Goal: Task Accomplishment & Management: Use online tool/utility

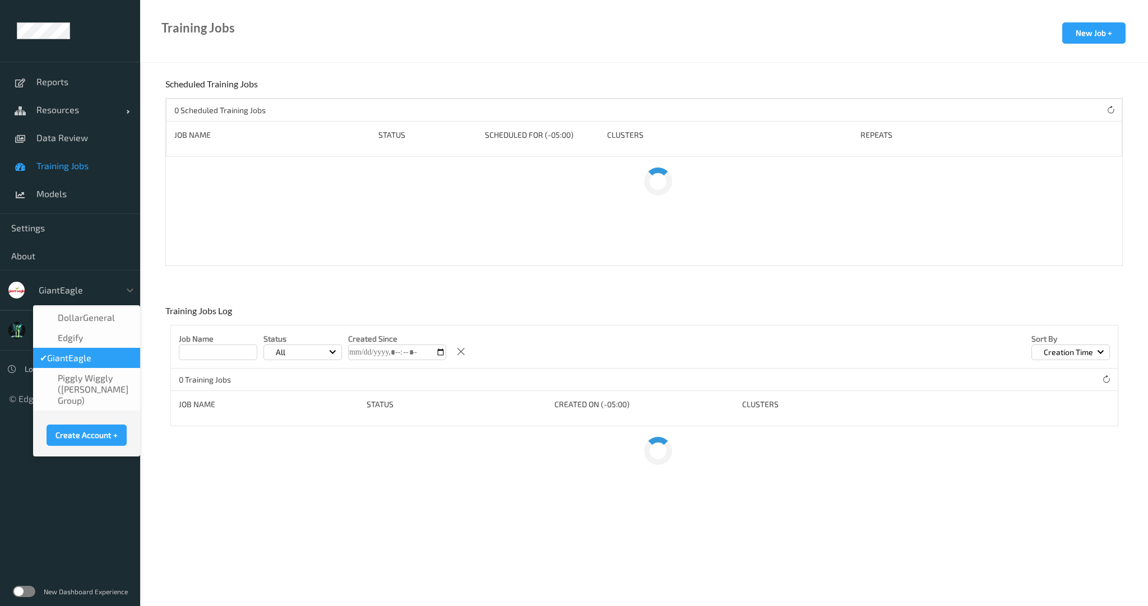
click at [41, 294] on div at bounding box center [77, 290] width 76 height 13
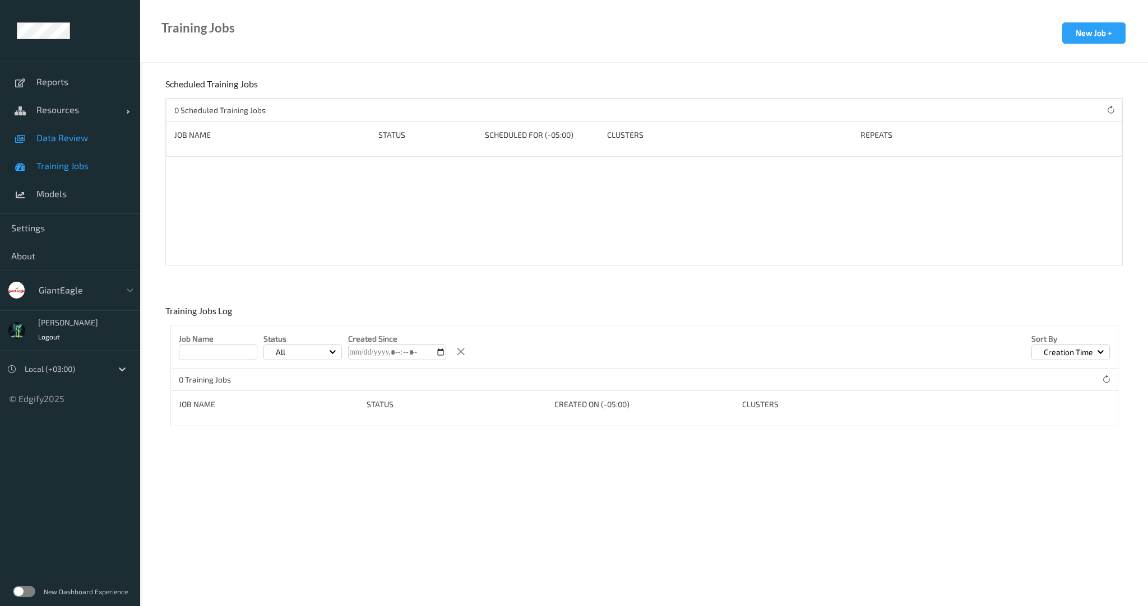
click at [72, 141] on span "Data Review" at bounding box center [82, 137] width 92 height 11
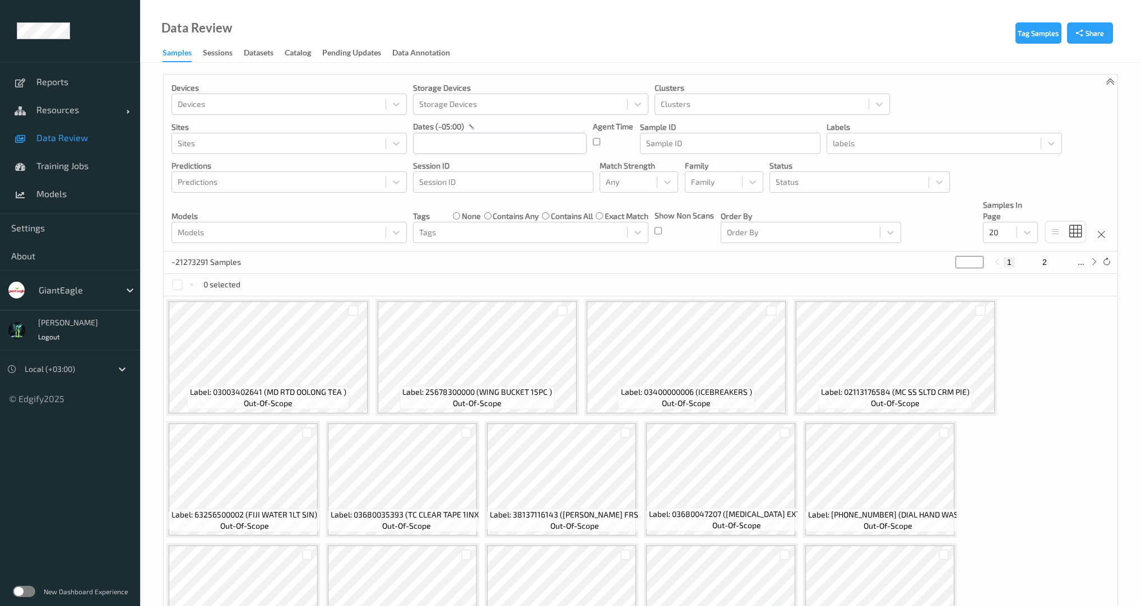
click at [201, 62] on div "Data Review Samples Sessions Datasets Catalog Pending Updates Data Annotation T…" at bounding box center [640, 445] width 1001 height 891
click at [212, 54] on div "Sessions" at bounding box center [218, 54] width 30 height 14
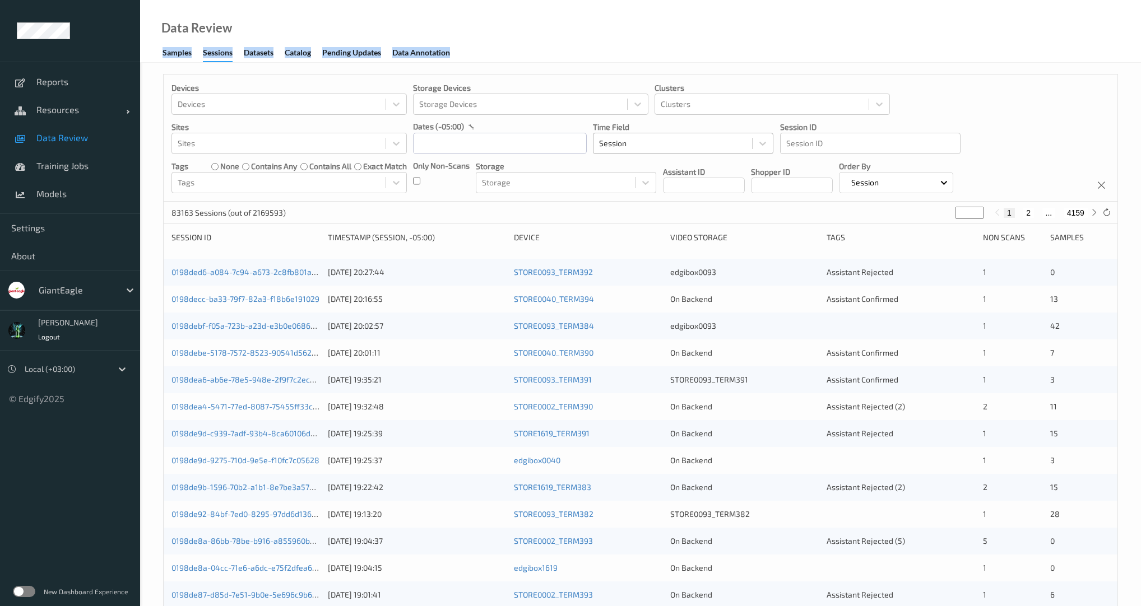
click at [664, 141] on div at bounding box center [672, 143] width 147 height 13
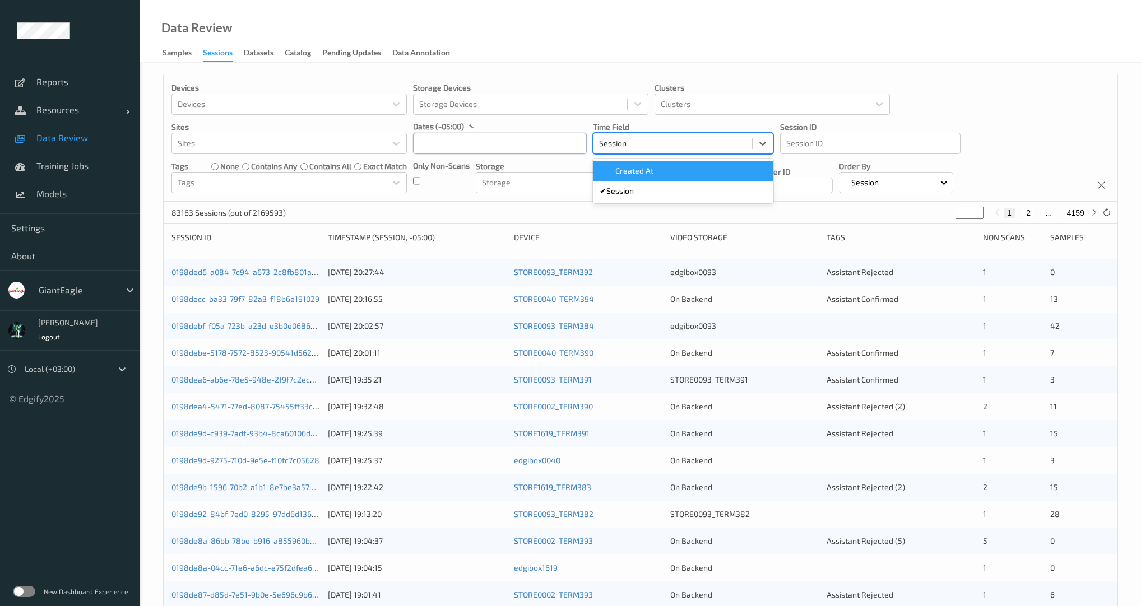
click at [467, 141] on input "text" at bounding box center [500, 143] width 174 height 21
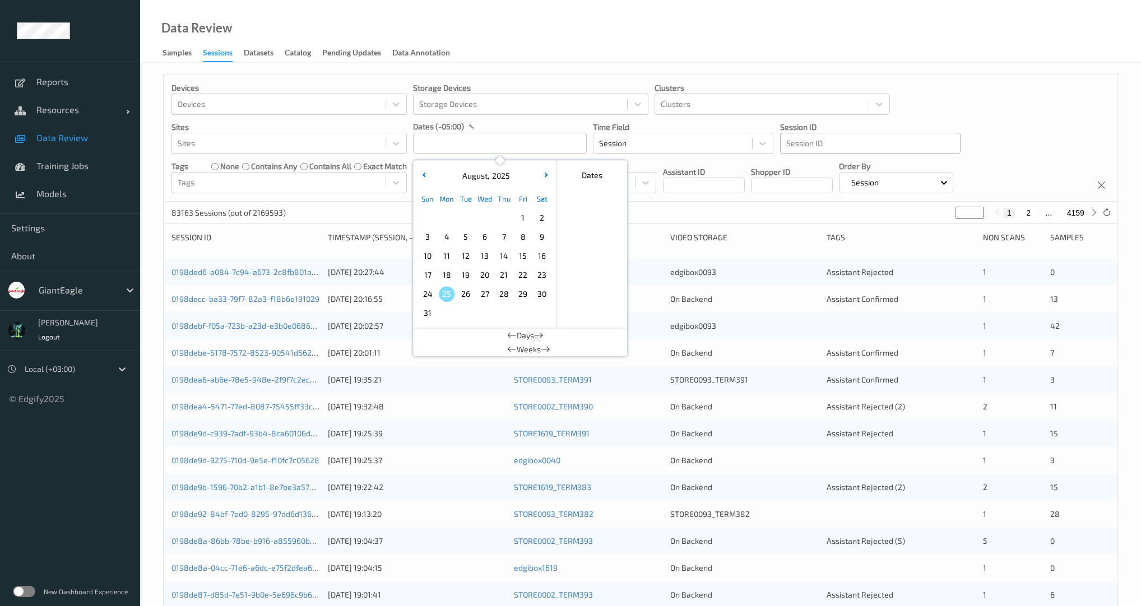
click at [865, 146] on div at bounding box center [870, 143] width 168 height 13
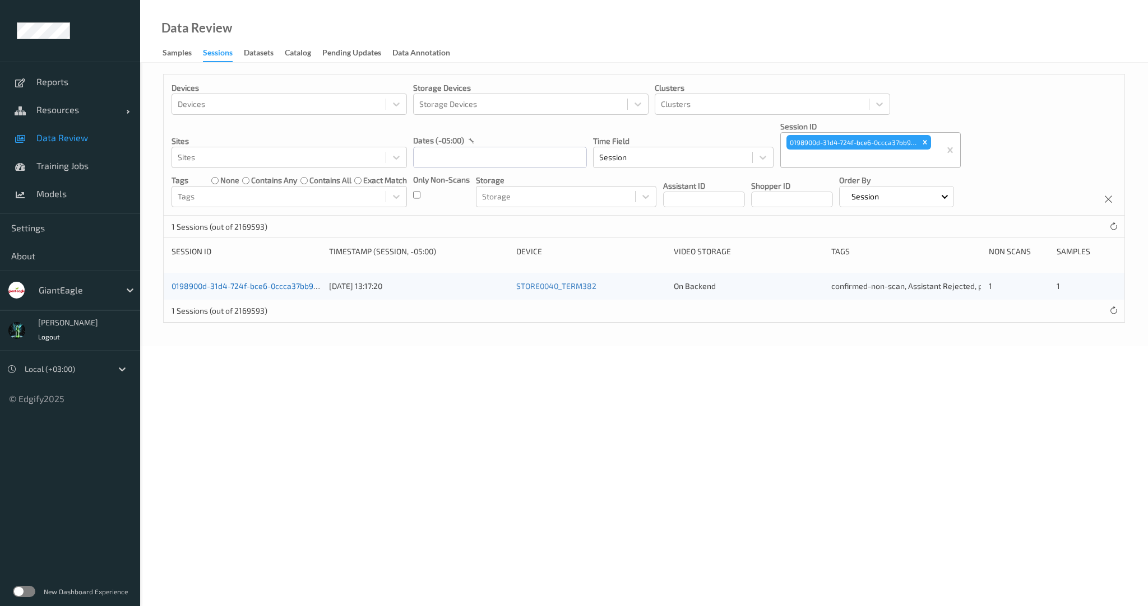
click at [252, 288] on link "0198900d-31d4-724f-bce6-0ccca37bb92b" at bounding box center [246, 286] width 151 height 10
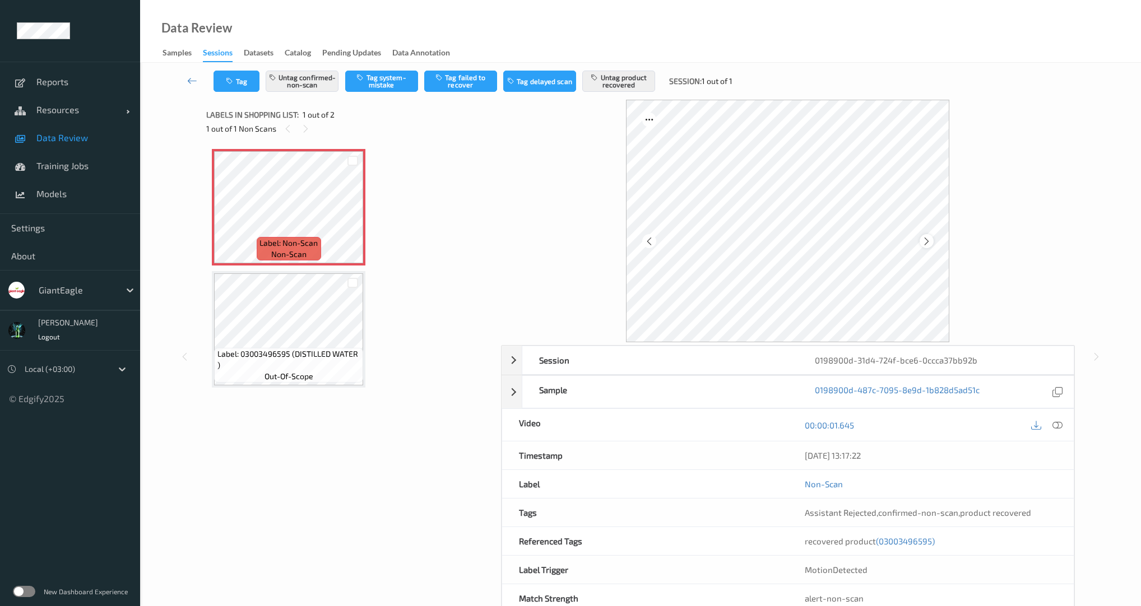
click at [926, 242] on icon at bounding box center [927, 242] width 10 height 10
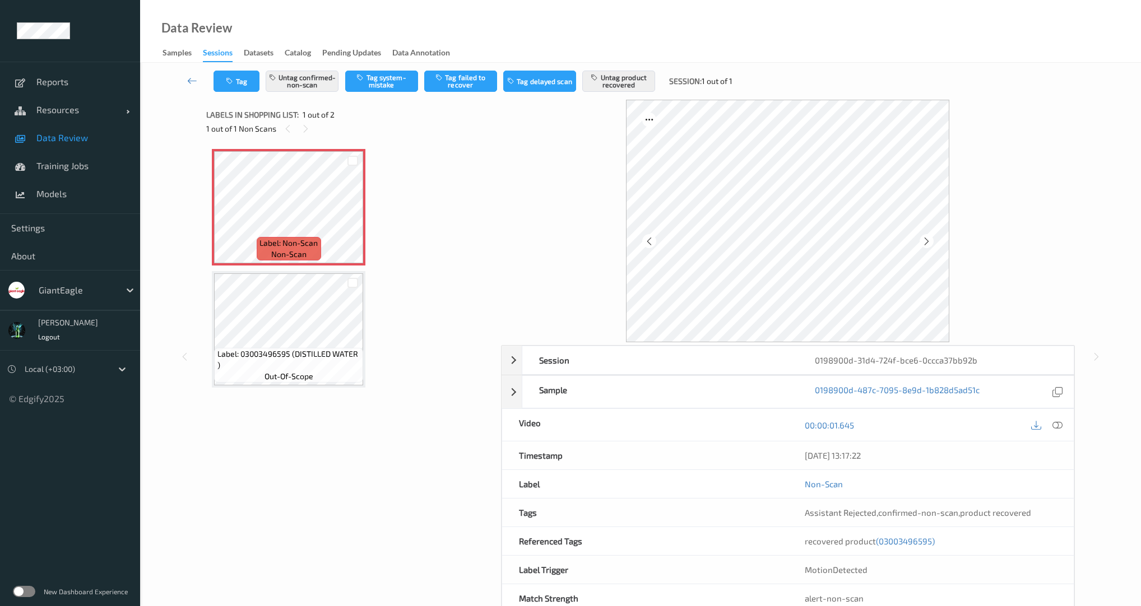
click at [926, 242] on icon at bounding box center [927, 242] width 10 height 10
click at [1058, 426] on icon at bounding box center [1057, 425] width 10 height 10
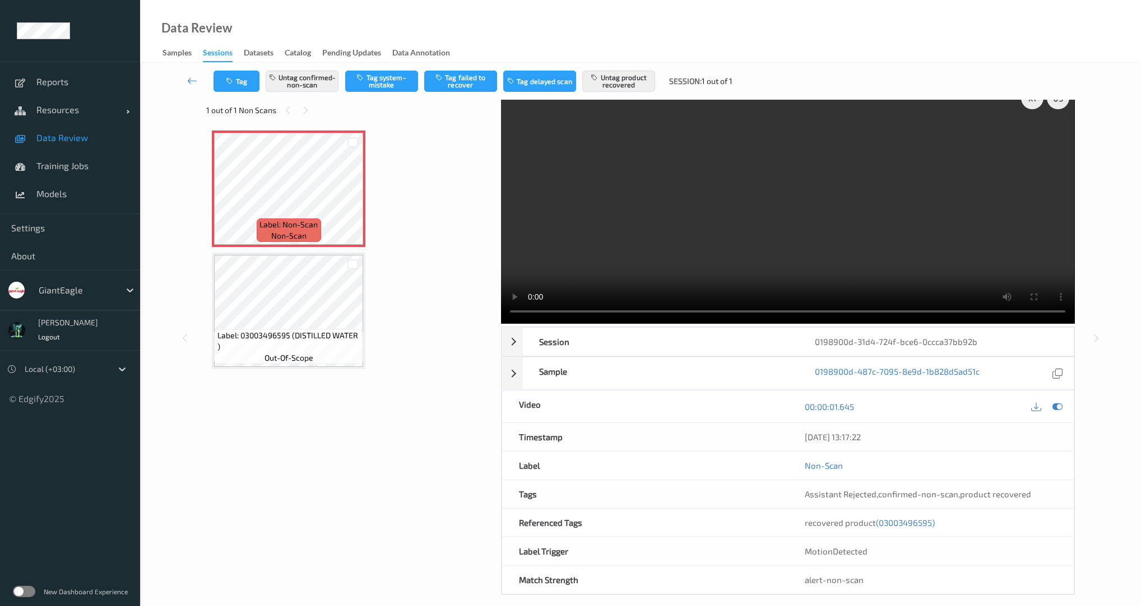
scroll to position [29, 0]
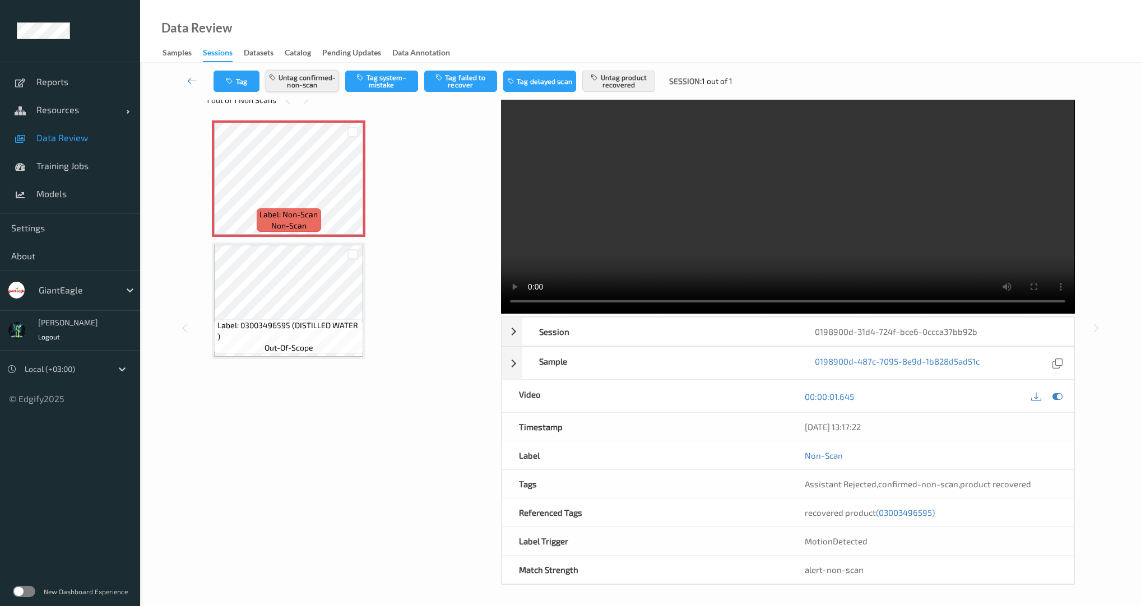
click at [306, 81] on button "Untag confirmed-non-scan" at bounding box center [302, 81] width 73 height 21
click at [378, 86] on button "Tag system-mistake" at bounding box center [381, 81] width 73 height 21
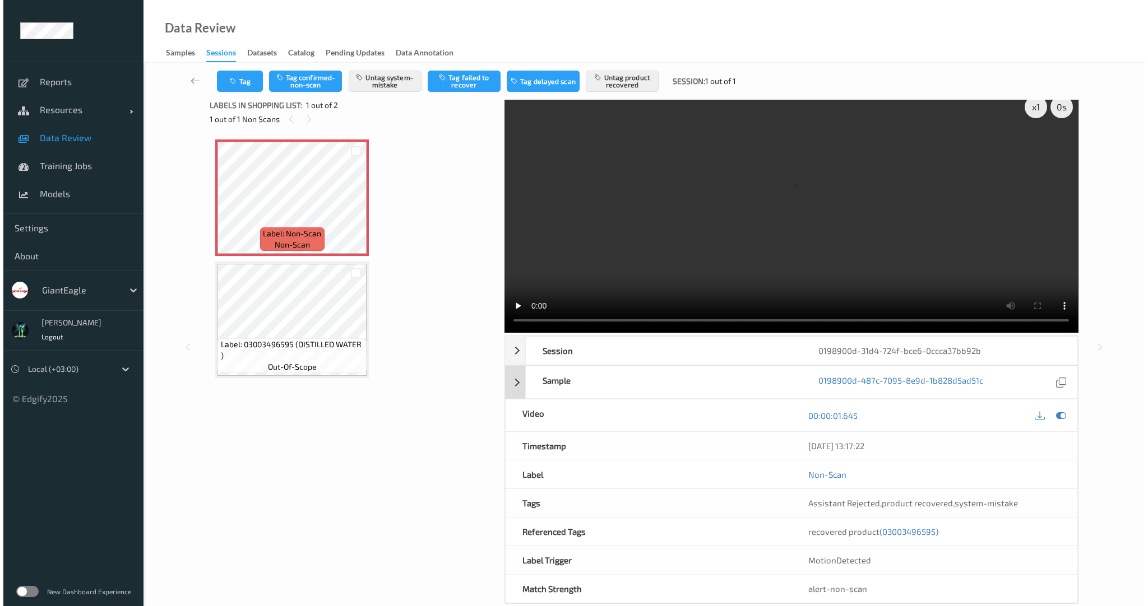
scroll to position [0, 0]
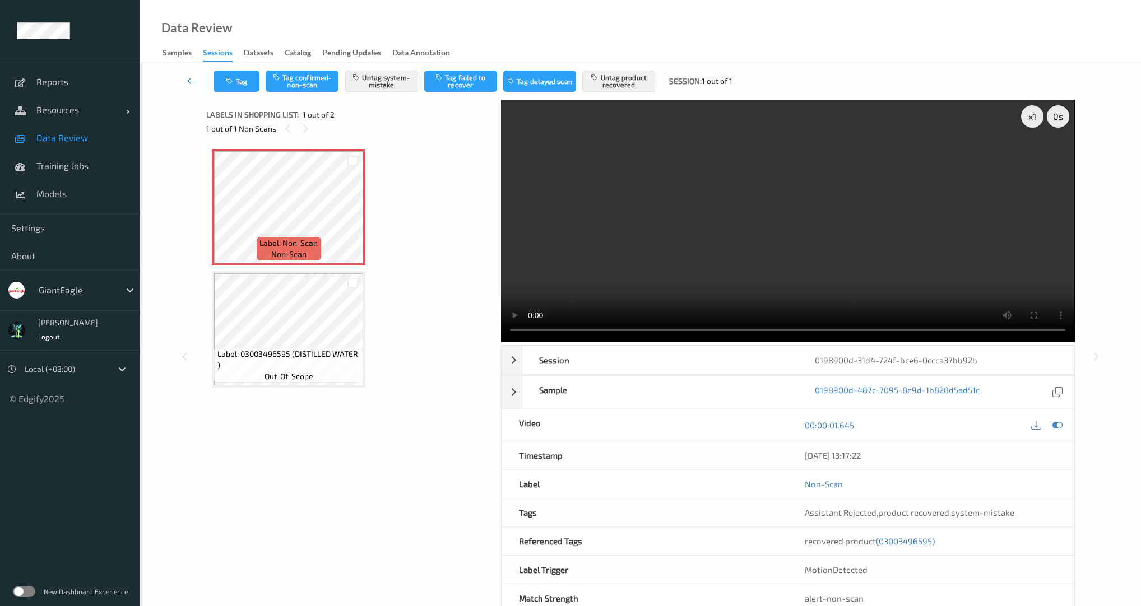
click at [196, 78] on icon at bounding box center [192, 80] width 10 height 11
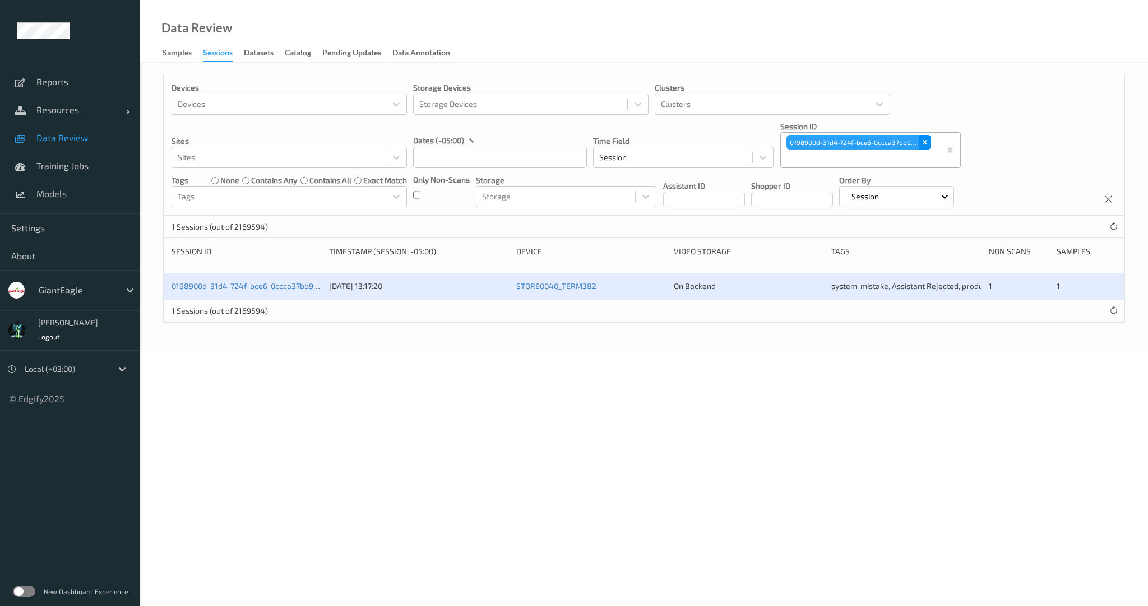
click at [922, 139] on icon "Remove 0198900d-31d4-724f-bce6-0ccca37bb92b" at bounding box center [925, 142] width 8 height 8
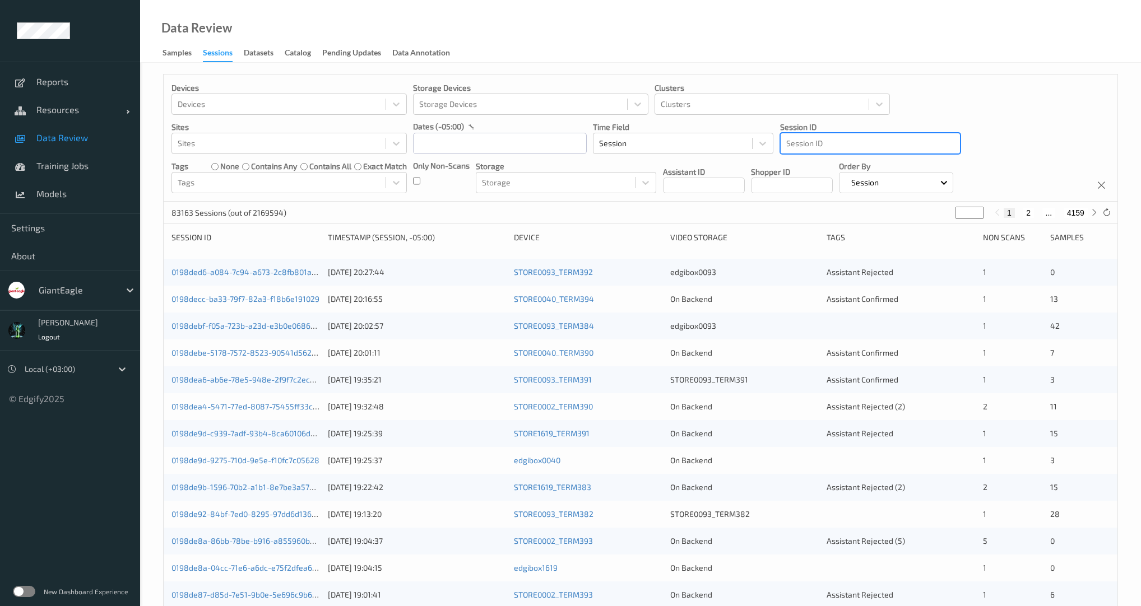
click at [848, 138] on div at bounding box center [870, 143] width 168 height 13
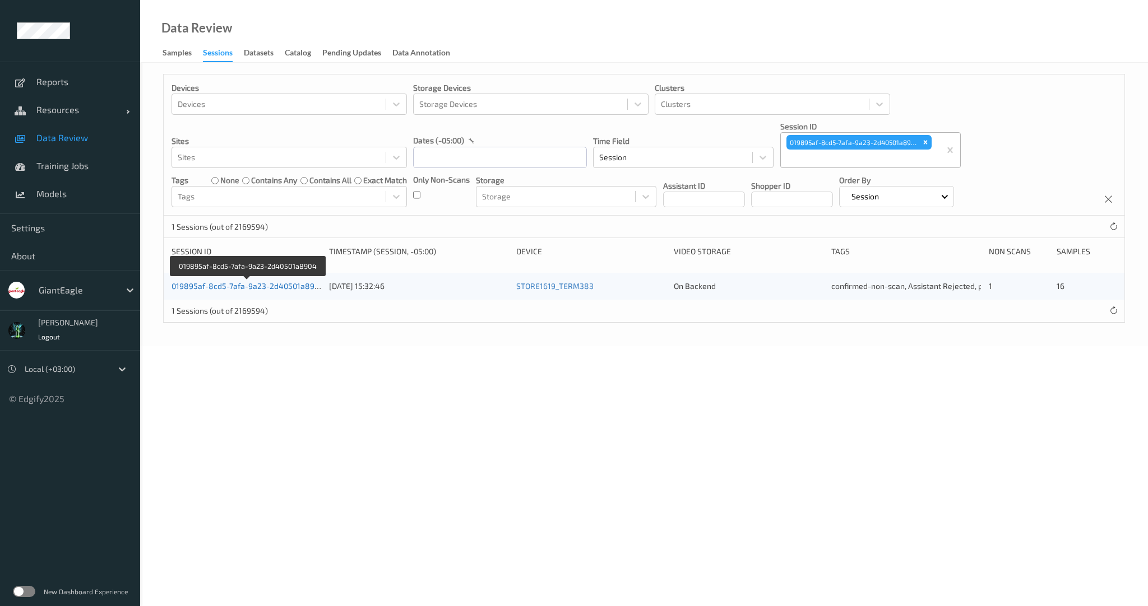
click at [258, 282] on link "019895af-8cd5-7afa-9a23-2d40501a8904" at bounding box center [247, 286] width 152 height 10
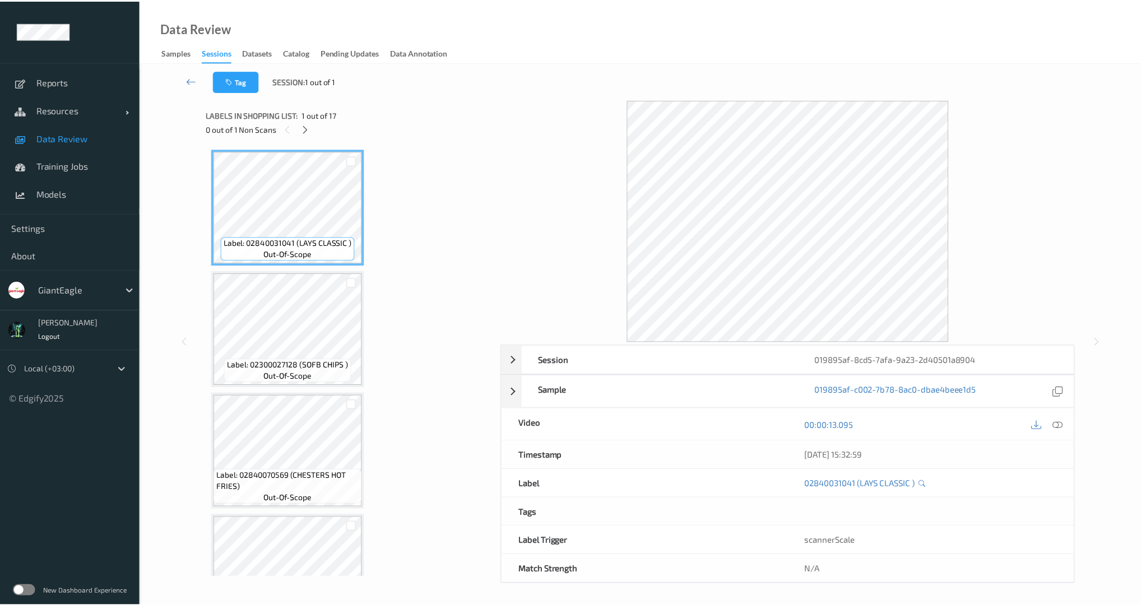
scroll to position [215, 0]
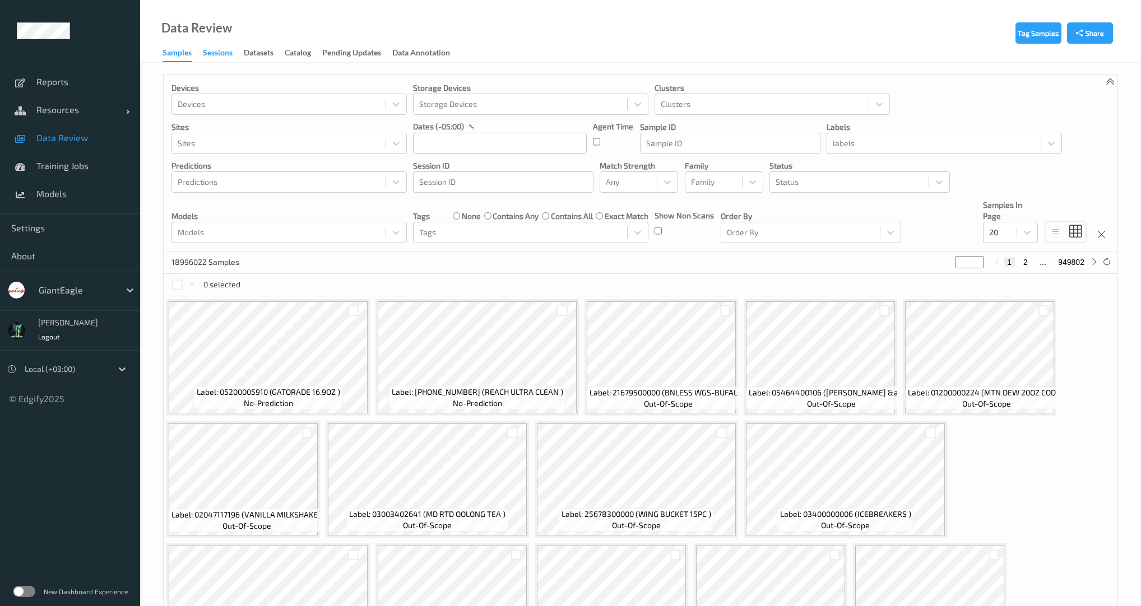
click at [228, 53] on div "Sessions" at bounding box center [218, 54] width 30 height 14
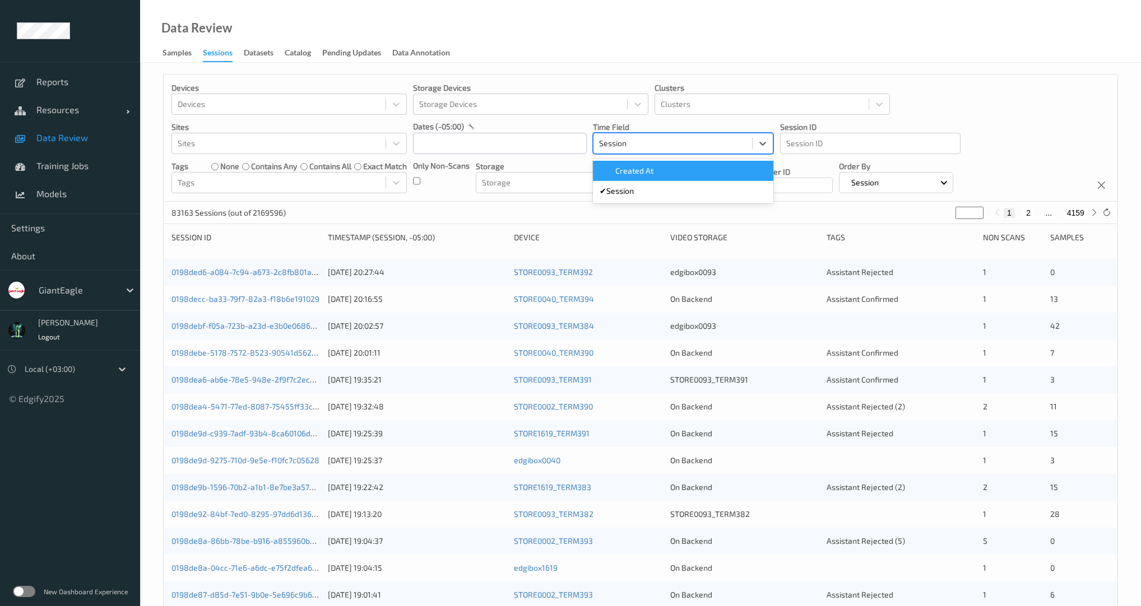
click at [684, 138] on div at bounding box center [672, 143] width 147 height 13
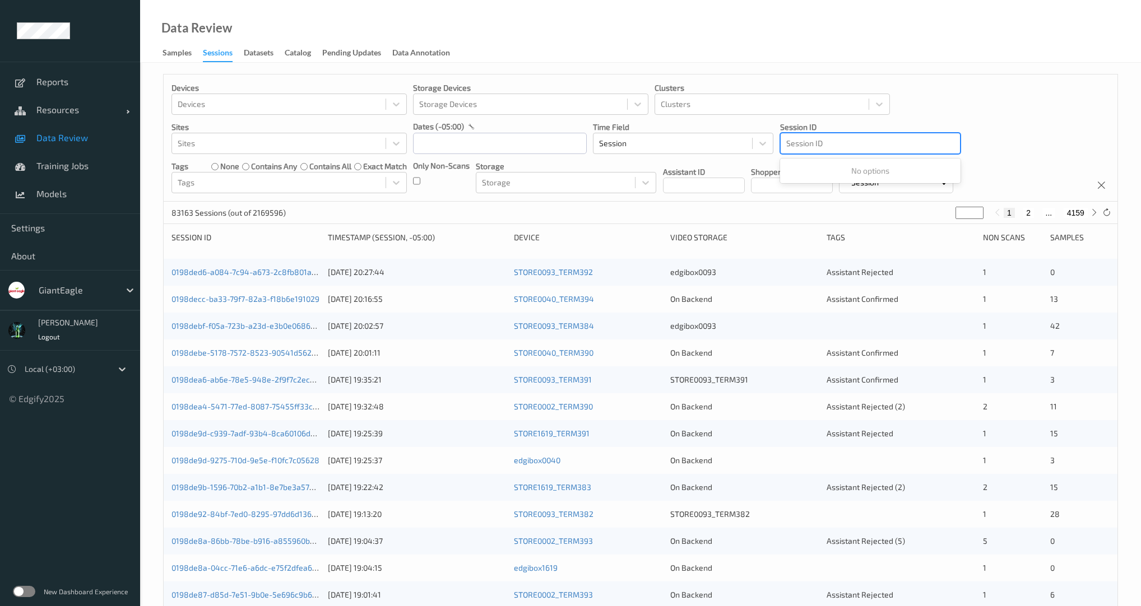
click at [871, 139] on div at bounding box center [870, 143] width 168 height 13
paste input "Non-Scan"
type input "Non-Scan"
click at [817, 145] on div at bounding box center [870, 143] width 168 height 13
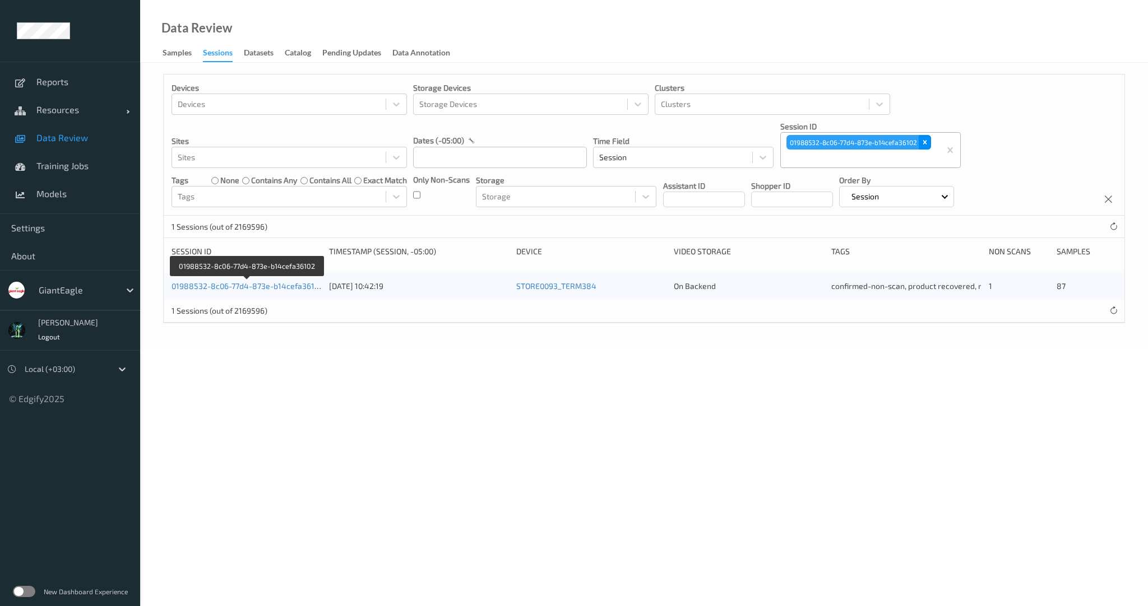
click at [928, 141] on icon "Remove 01988532-8c06-77d4-873e-b14cefa36102" at bounding box center [925, 142] width 8 height 8
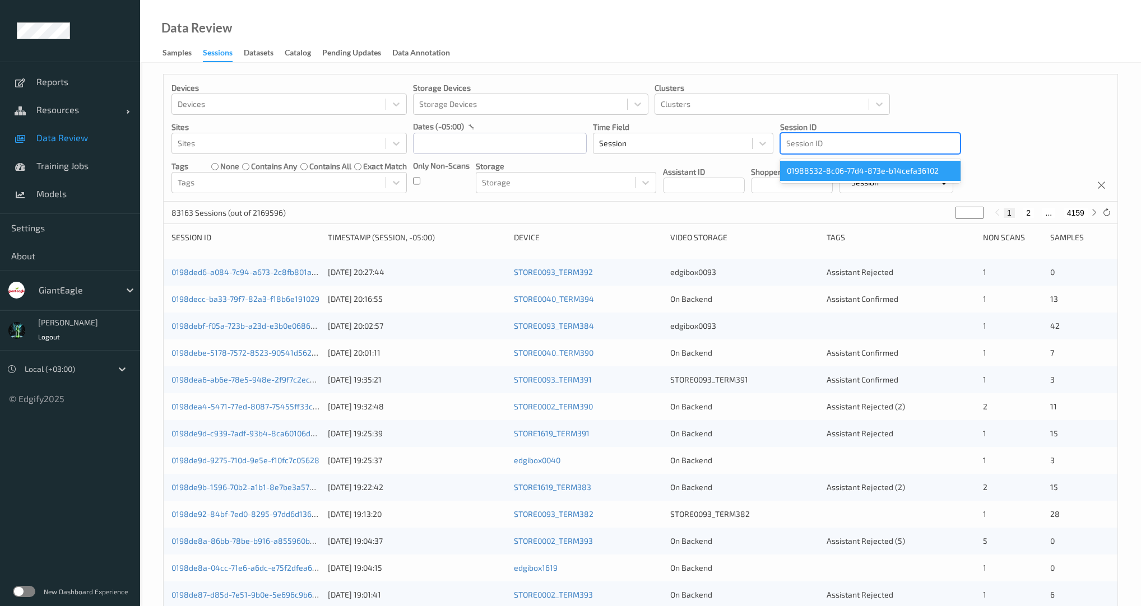
click at [874, 146] on div at bounding box center [870, 143] width 168 height 13
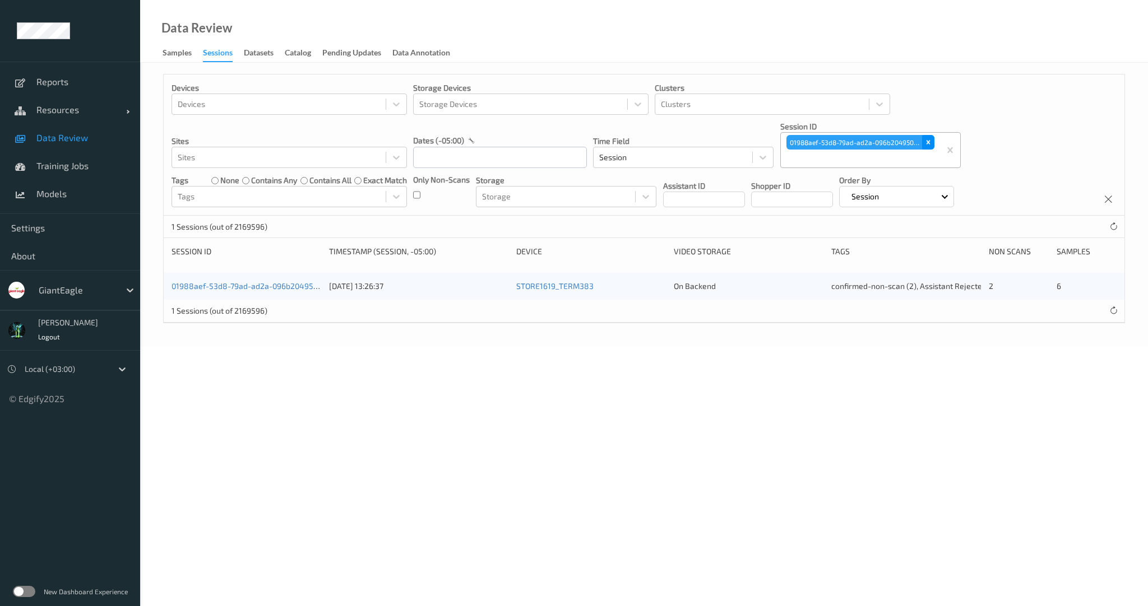
click at [933, 139] on div "Remove 01988aef-53d8-79ad-ad2a-096b204950d8" at bounding box center [928, 142] width 12 height 15
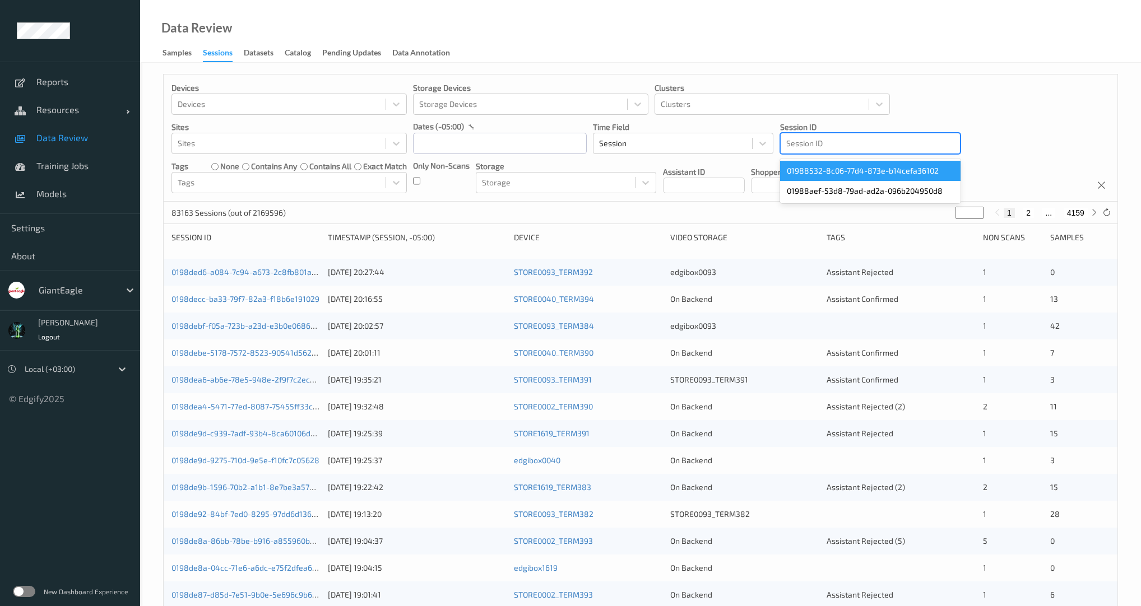
click at [862, 140] on div at bounding box center [870, 143] width 168 height 13
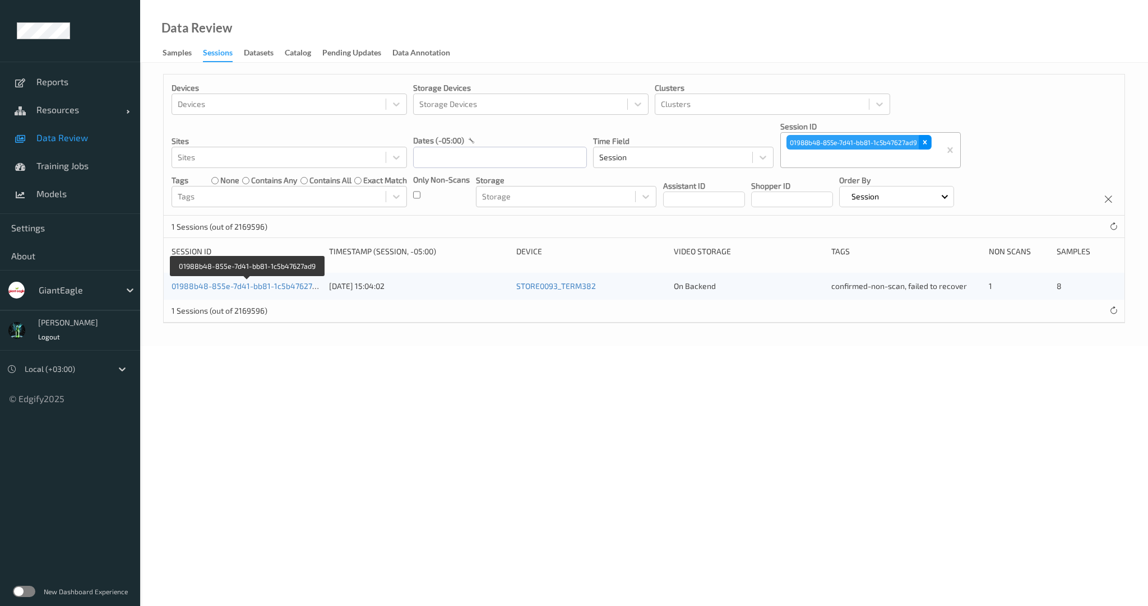
click at [929, 142] on icon "Remove 01988b48-855e-7d41-bb81-1c5b47627ad9" at bounding box center [925, 142] width 8 height 8
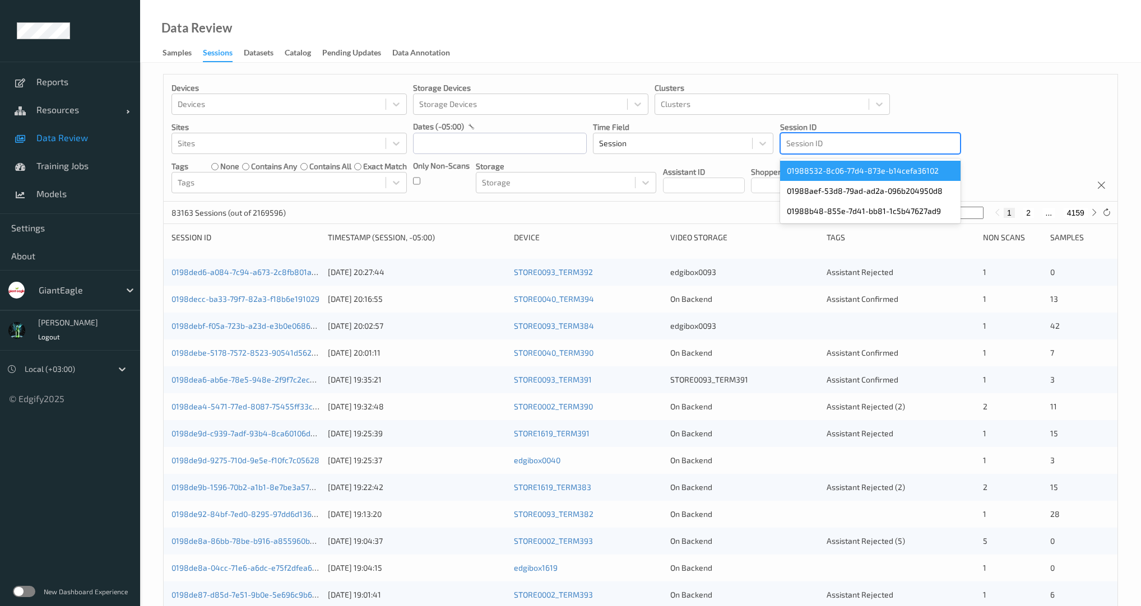
click at [863, 149] on div at bounding box center [870, 143] width 168 height 13
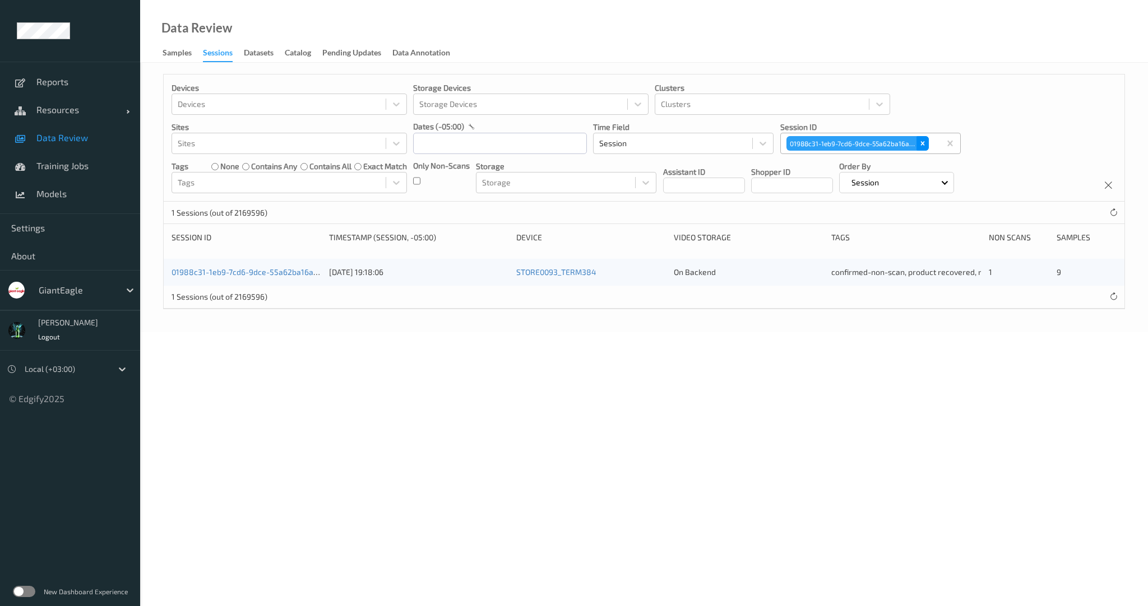
click at [922, 143] on icon "Remove 01988c31-1eb9-7cd6-9dce-55a62ba16aed" at bounding box center [923, 144] width 4 height 4
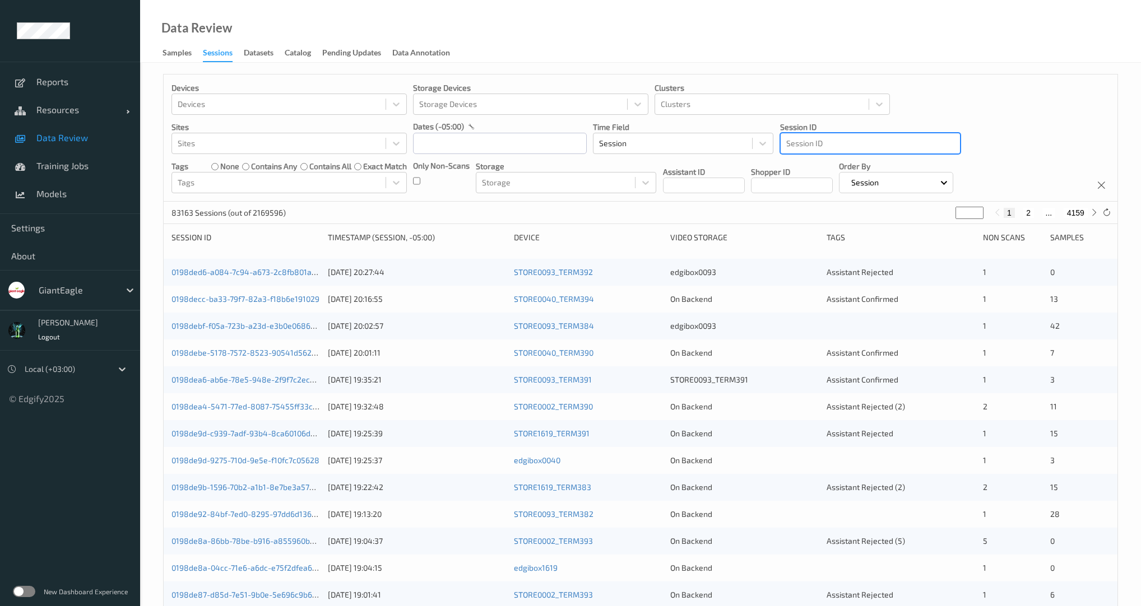
click at [825, 146] on div at bounding box center [870, 143] width 168 height 13
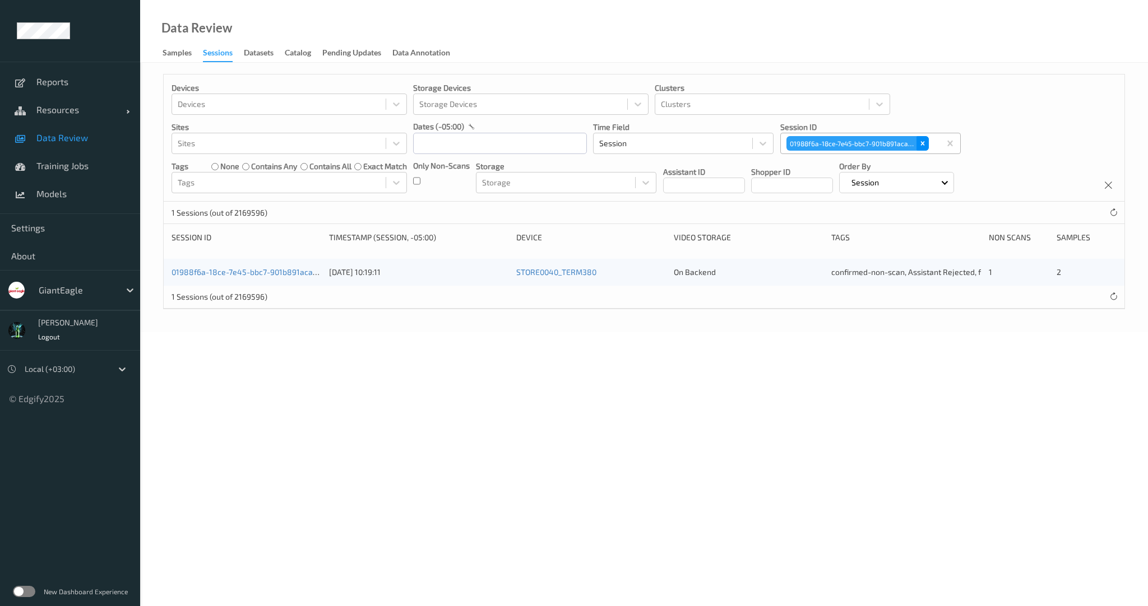
click at [928, 143] on div "Remove 01988f6a-18ce-7e45-bbc7-901b891acae9" at bounding box center [922, 143] width 12 height 15
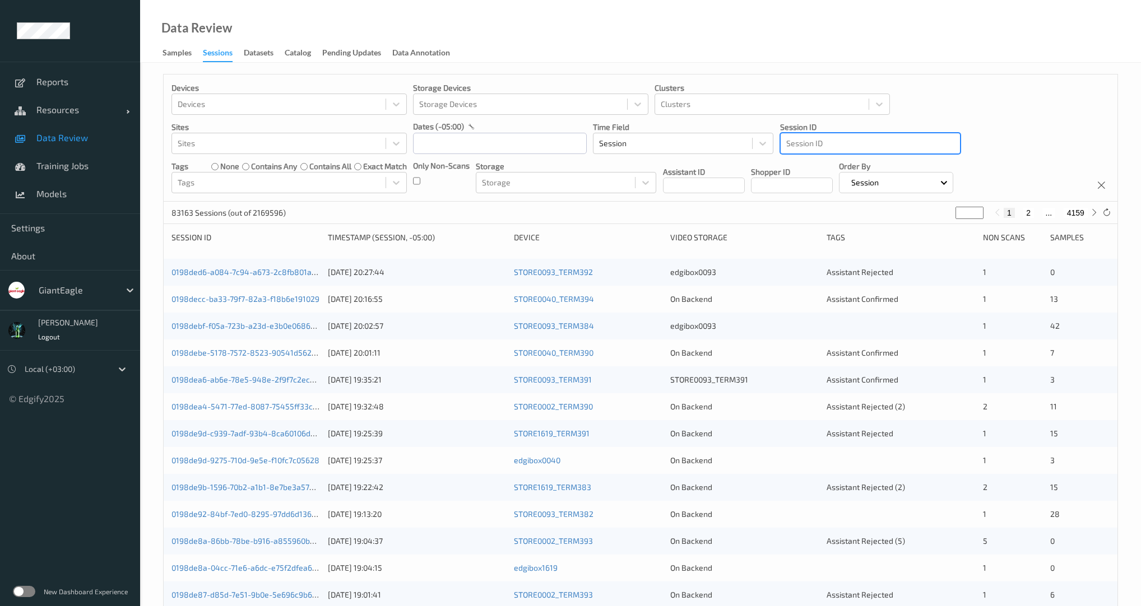
click at [839, 147] on div at bounding box center [870, 143] width 168 height 13
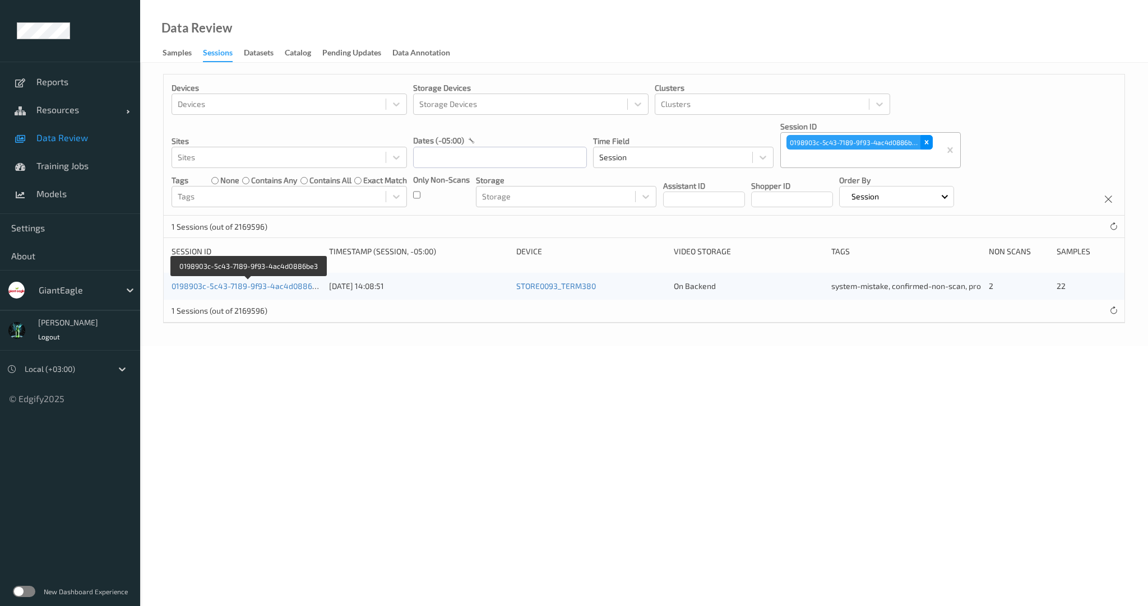
click at [927, 139] on icon "Remove 0198903c-5c43-7189-9f93-4ac4d0886be3" at bounding box center [926, 142] width 8 height 8
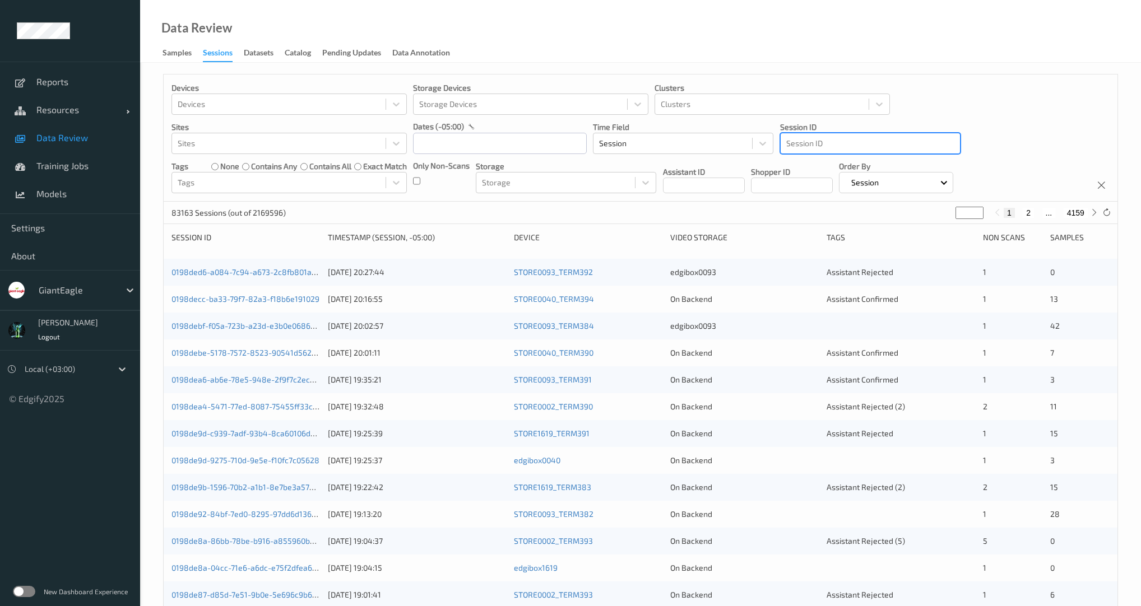
click at [827, 148] on div at bounding box center [870, 143] width 168 height 13
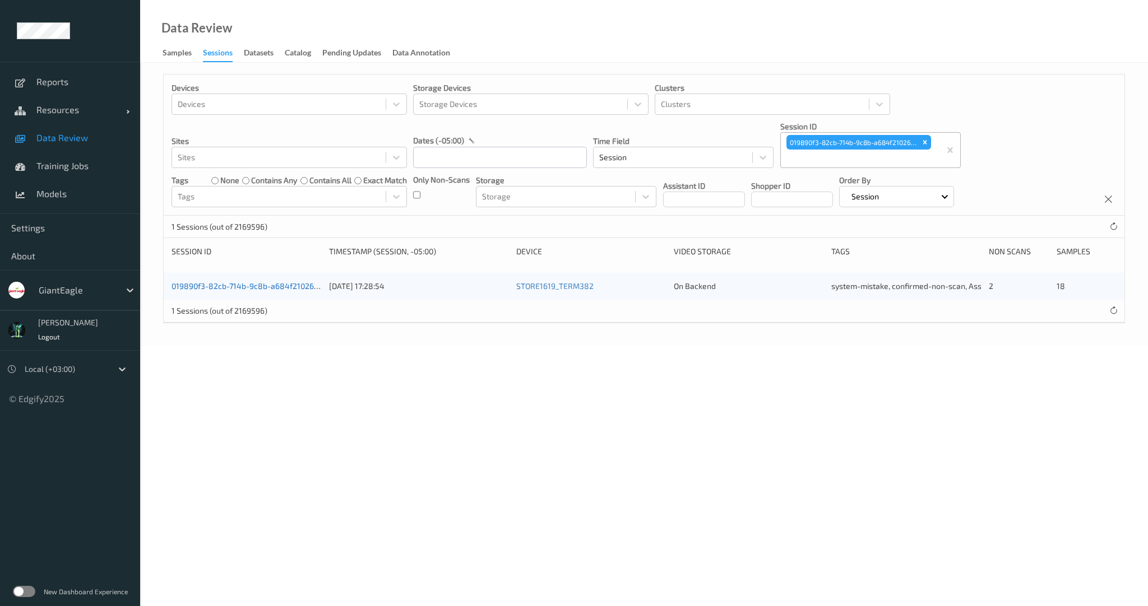
drag, startPoint x: 278, startPoint y: 292, endPoint x: 271, endPoint y: 285, distance: 9.9
click at [929, 139] on div "Remove 019890f3-82cb-714b-9c8b-a684f2102658" at bounding box center [925, 142] width 12 height 15
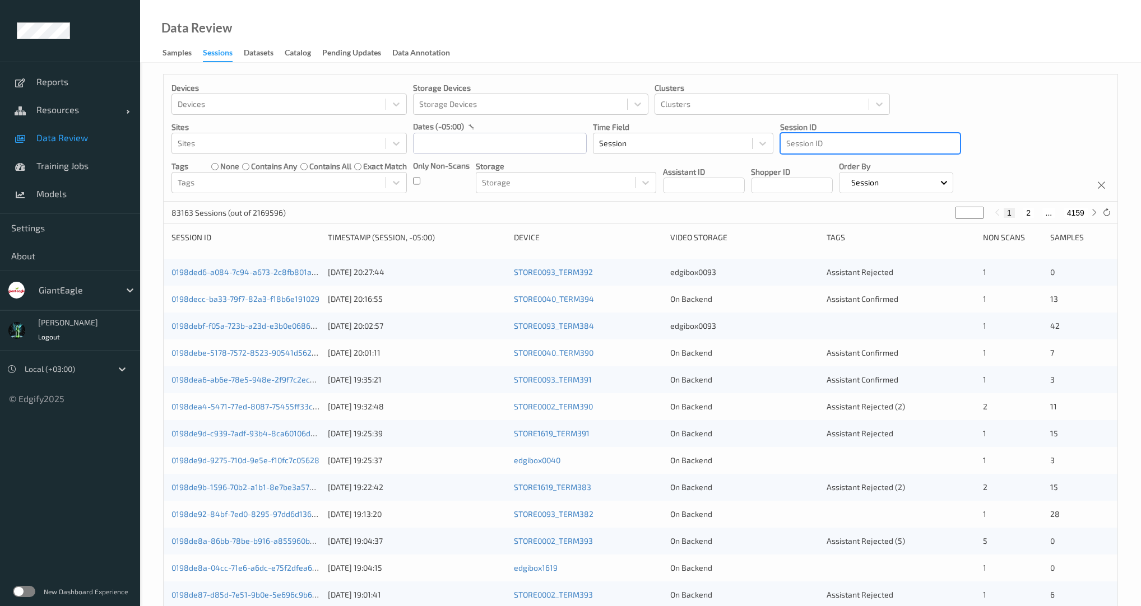
click at [834, 148] on div at bounding box center [870, 143] width 168 height 13
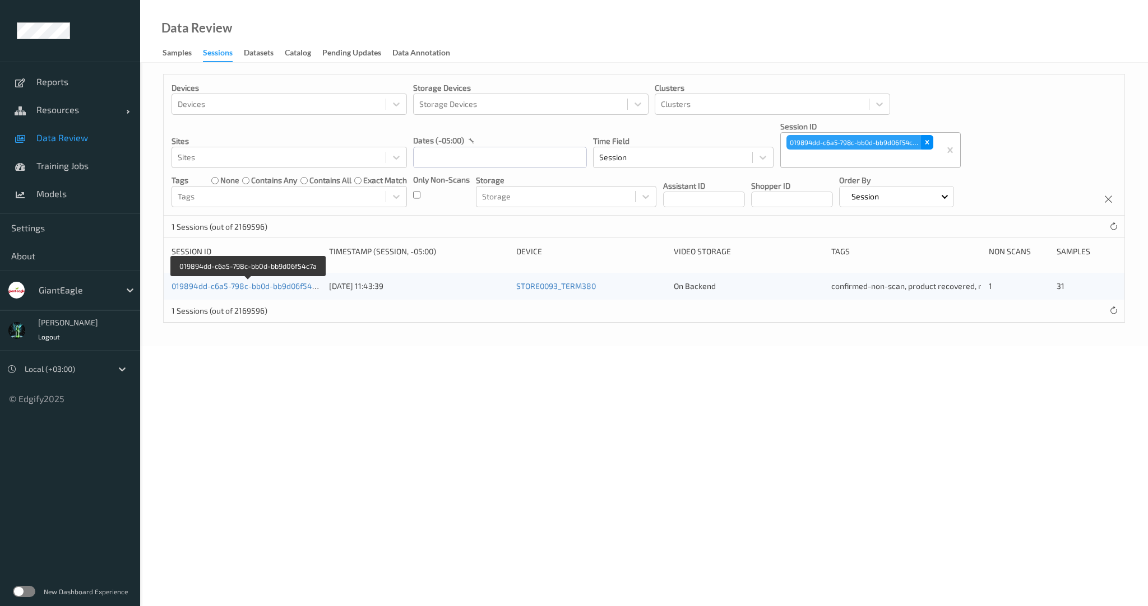
click at [932, 143] on div "Remove 019894dd-c6a5-798c-bb0d-bb9d06f54c7a" at bounding box center [927, 142] width 12 height 15
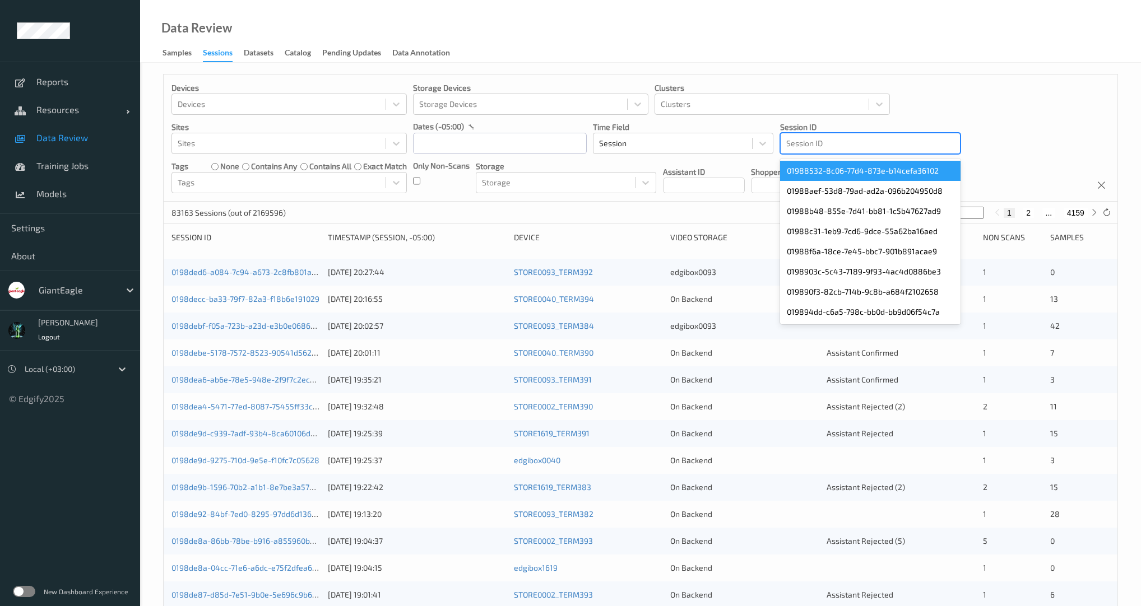
click at [820, 146] on div at bounding box center [870, 143] width 168 height 13
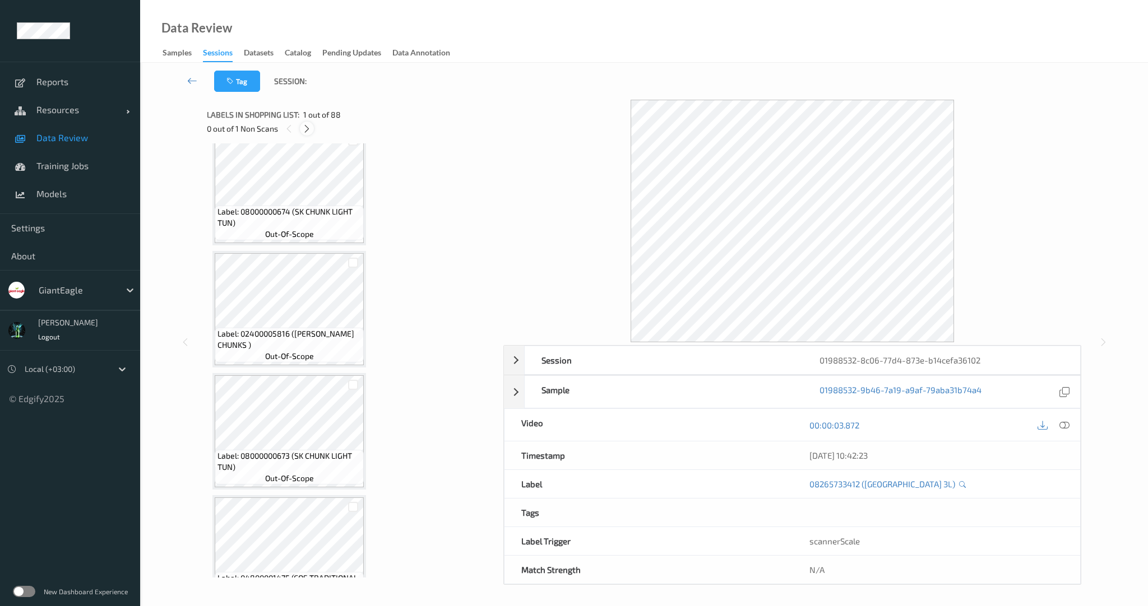
click at [309, 132] on icon at bounding box center [307, 129] width 10 height 10
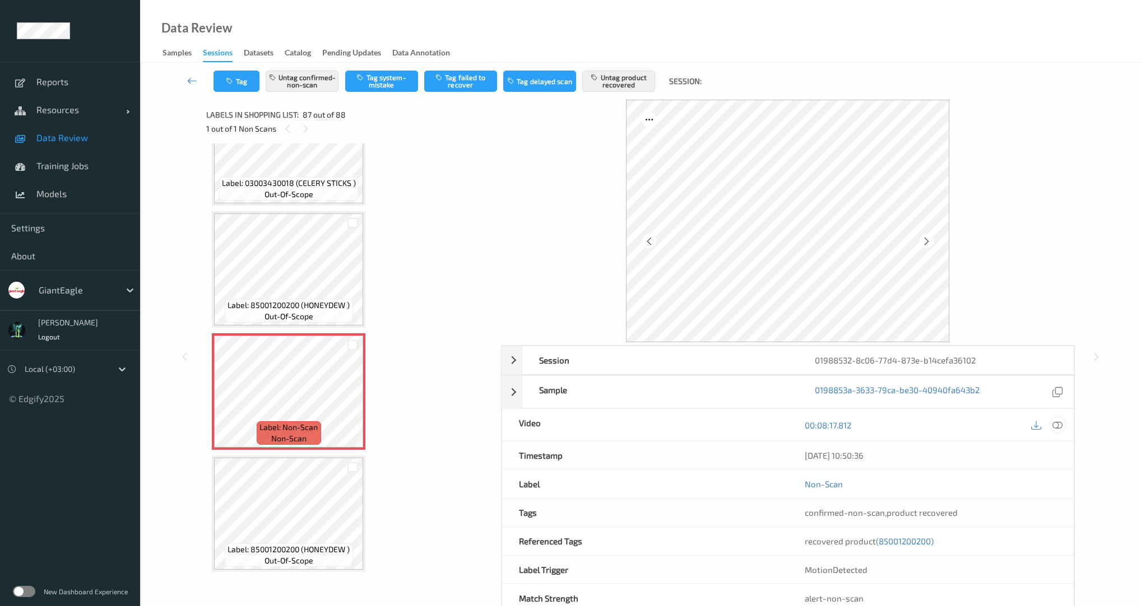
click at [1055, 426] on icon at bounding box center [1057, 425] width 10 height 10
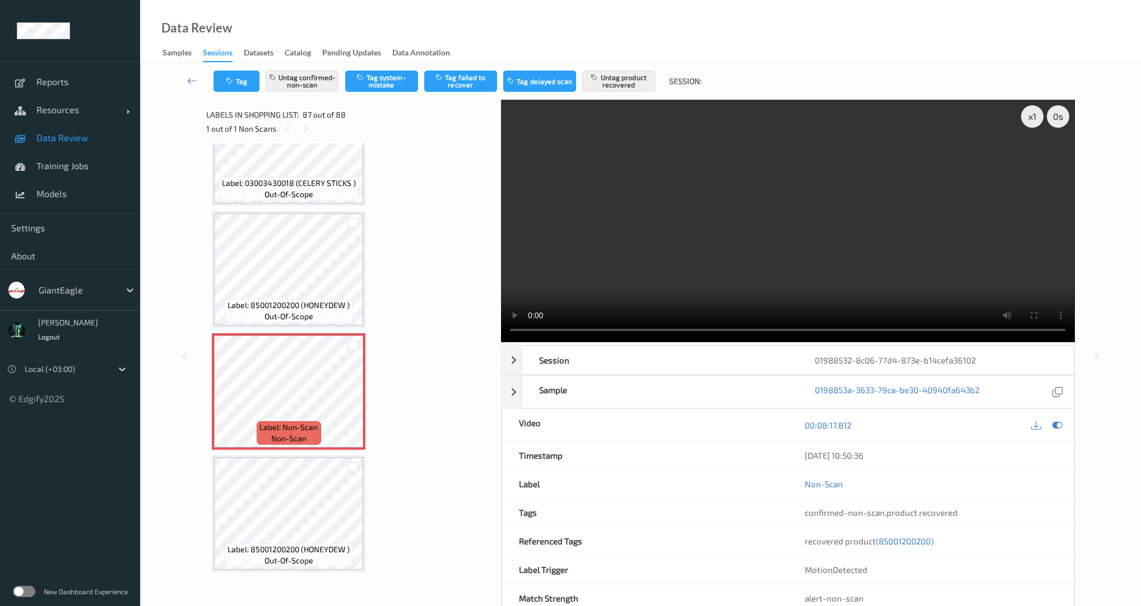
click at [808, 253] on video at bounding box center [787, 221] width 573 height 243
click at [650, 260] on video at bounding box center [787, 221] width 573 height 243
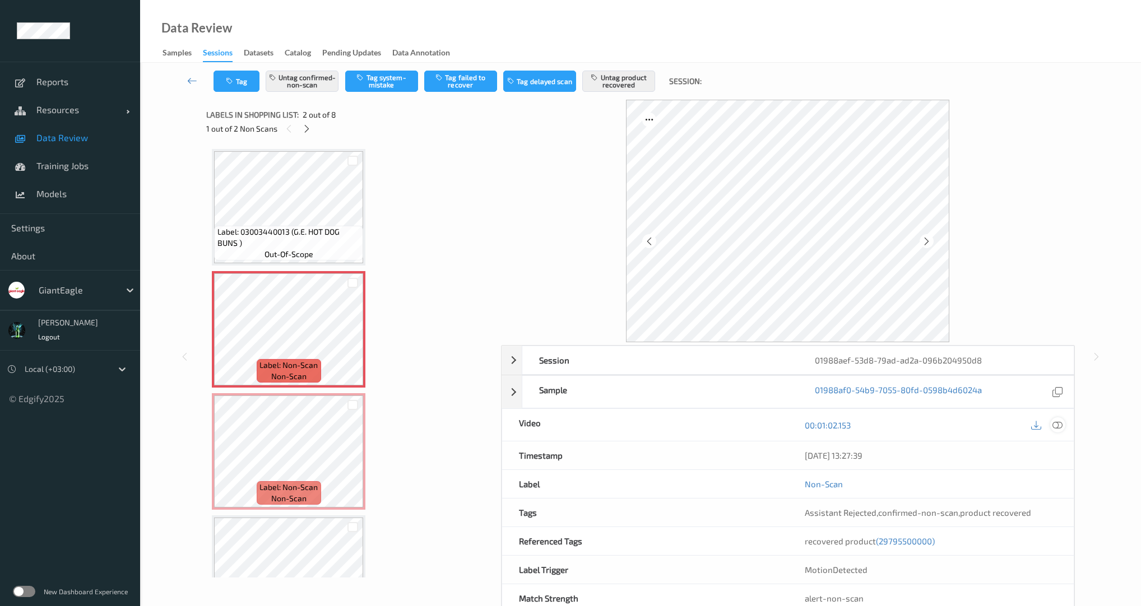
click at [1058, 423] on icon at bounding box center [1057, 425] width 10 height 10
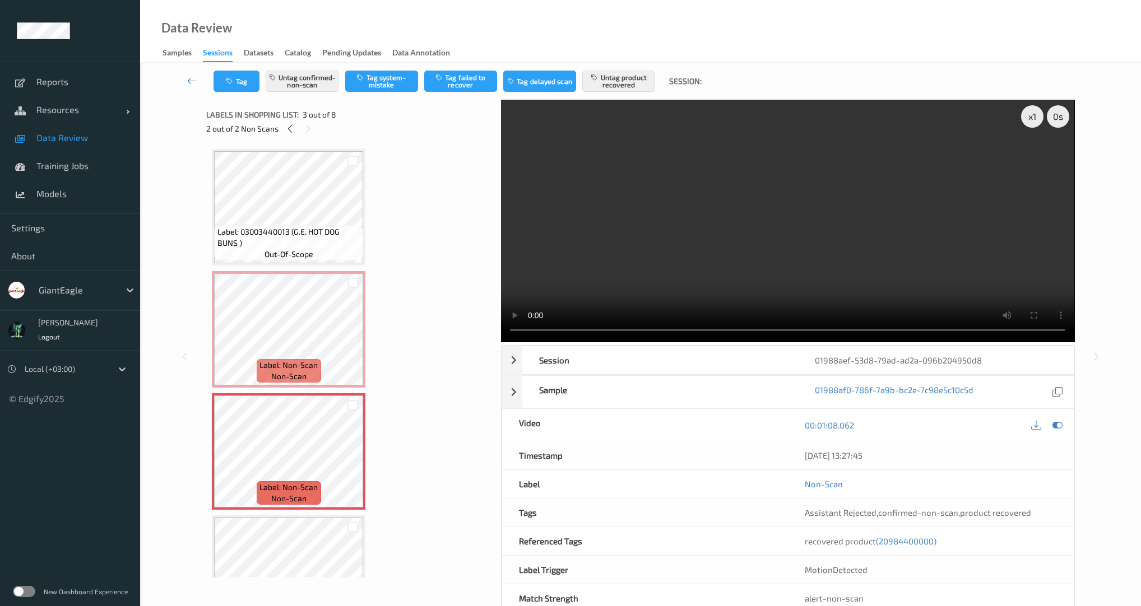
click at [734, 210] on video at bounding box center [787, 221] width 573 height 243
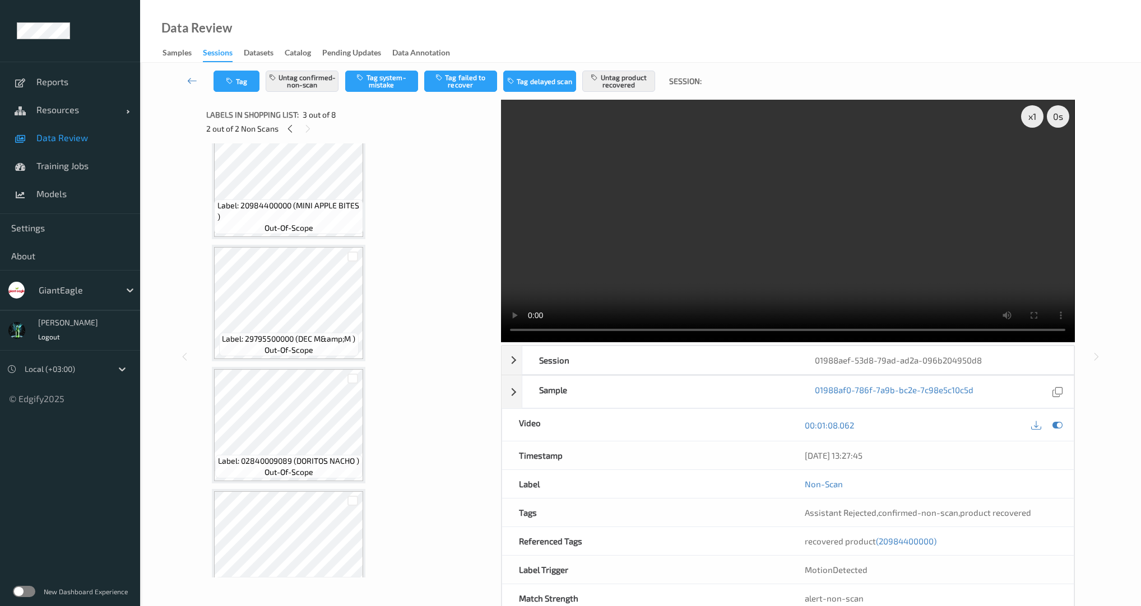
scroll to position [225, 0]
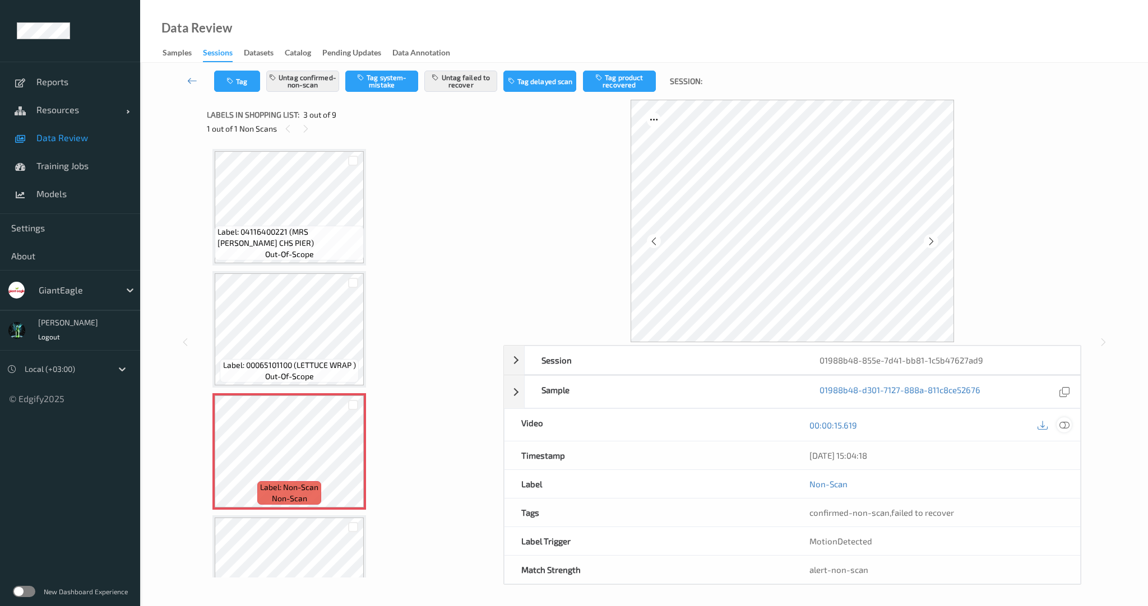
click at [1062, 424] on icon at bounding box center [1064, 425] width 10 height 10
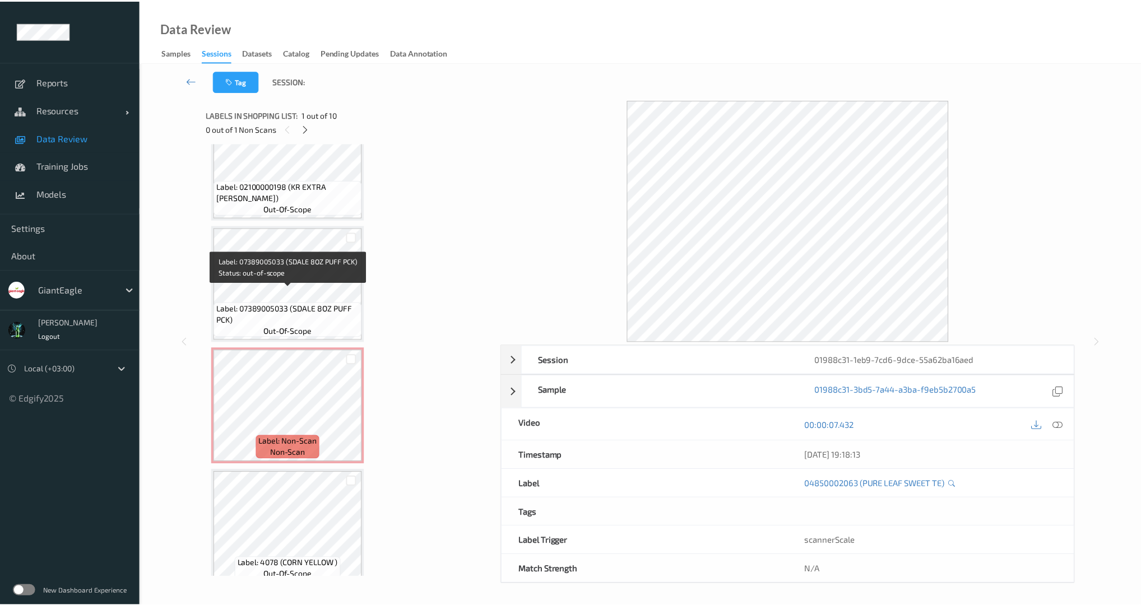
scroll to position [792, 0]
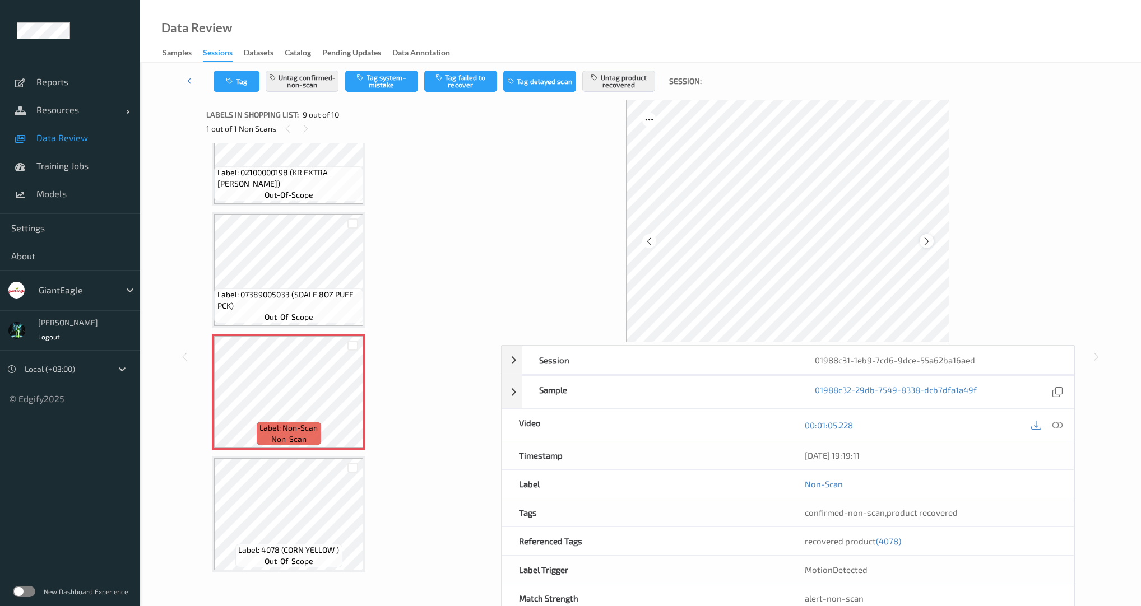
click at [932, 242] on div at bounding box center [927, 241] width 14 height 14
click at [1058, 421] on icon at bounding box center [1057, 425] width 10 height 10
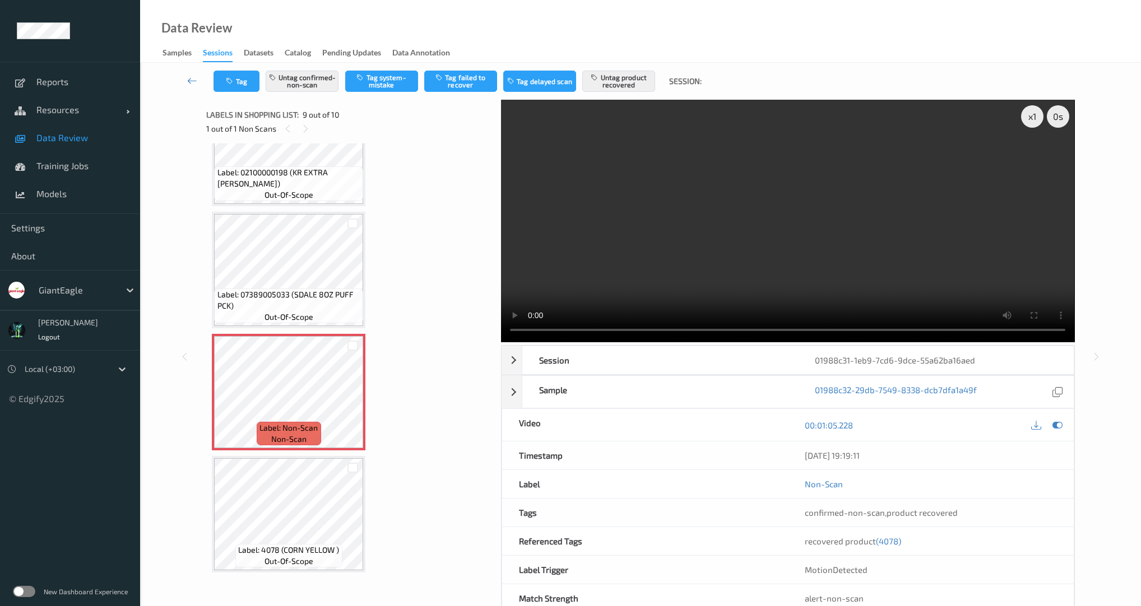
click at [739, 217] on video at bounding box center [787, 221] width 573 height 243
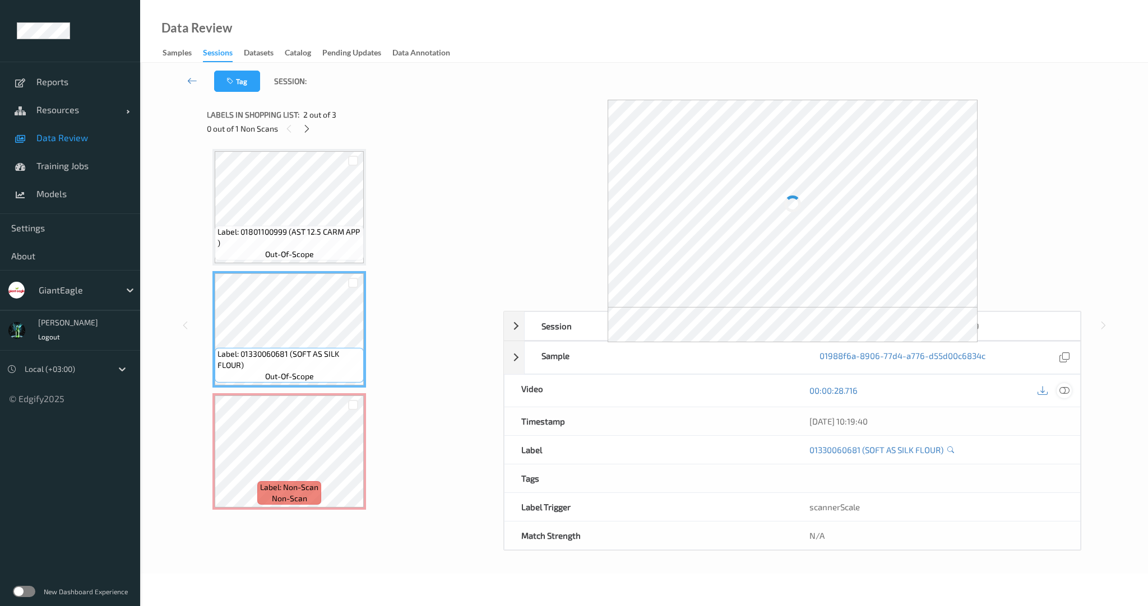
click at [1067, 390] on icon at bounding box center [1064, 391] width 10 height 10
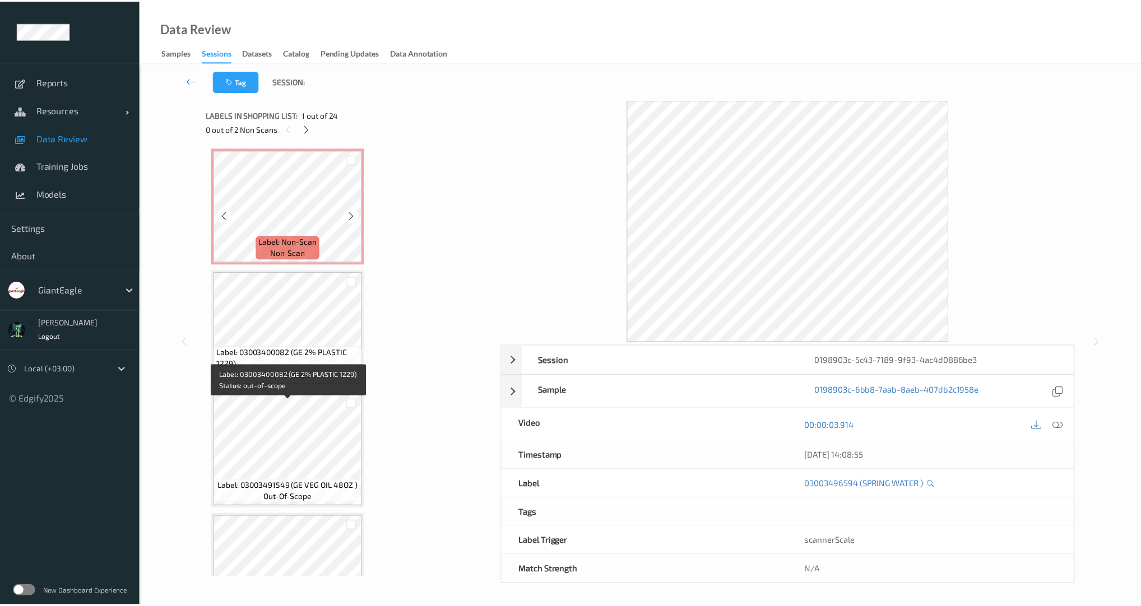
scroll to position [753, 0]
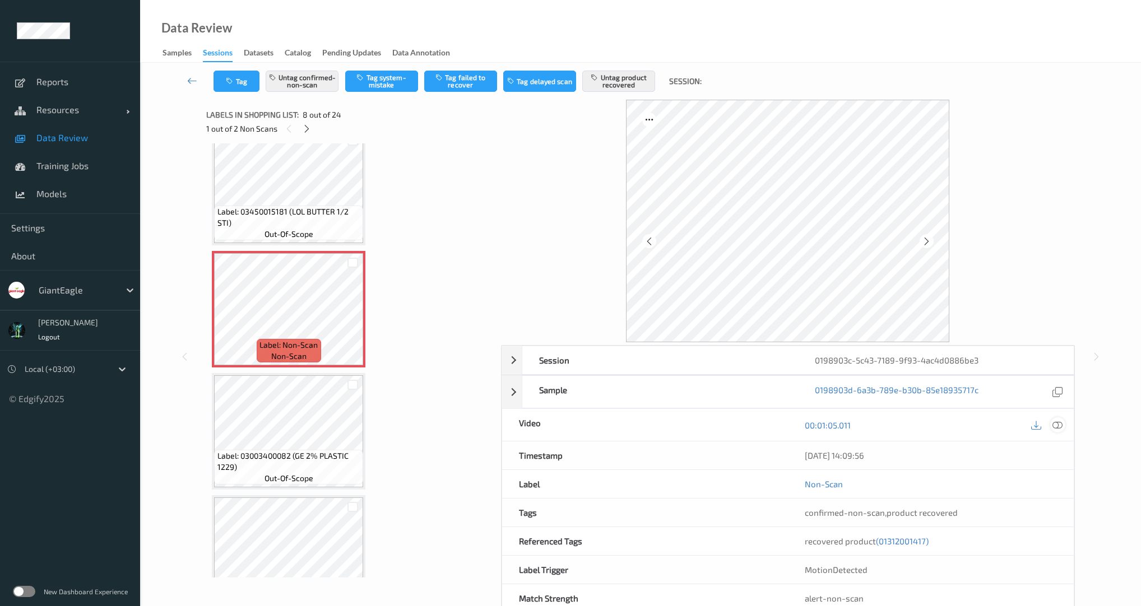
click at [1058, 425] on icon at bounding box center [1057, 425] width 10 height 10
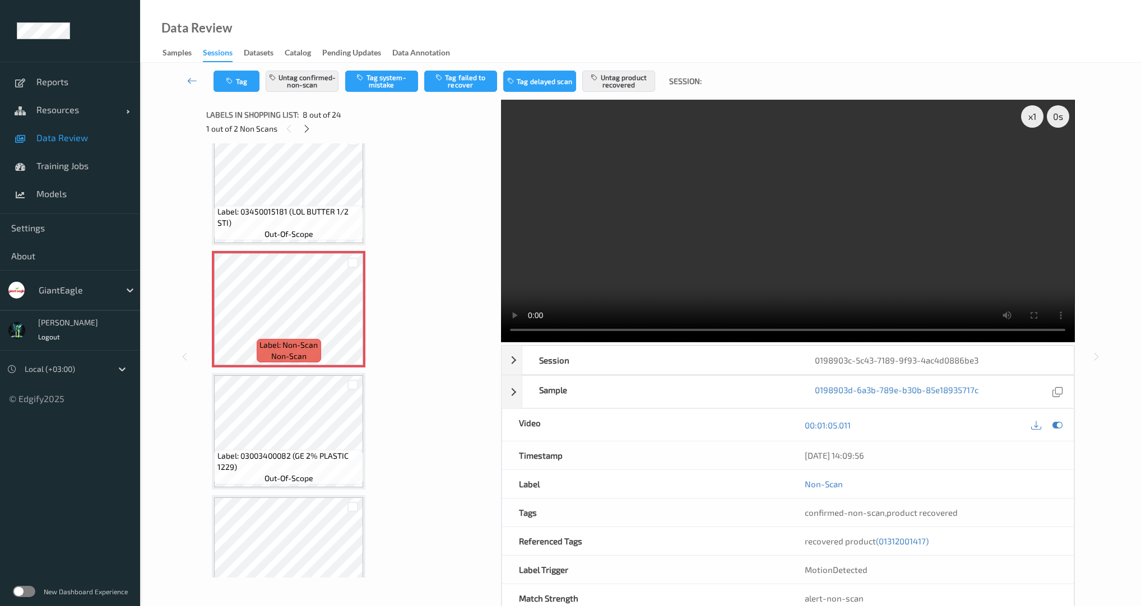
click at [682, 232] on video at bounding box center [787, 221] width 573 height 243
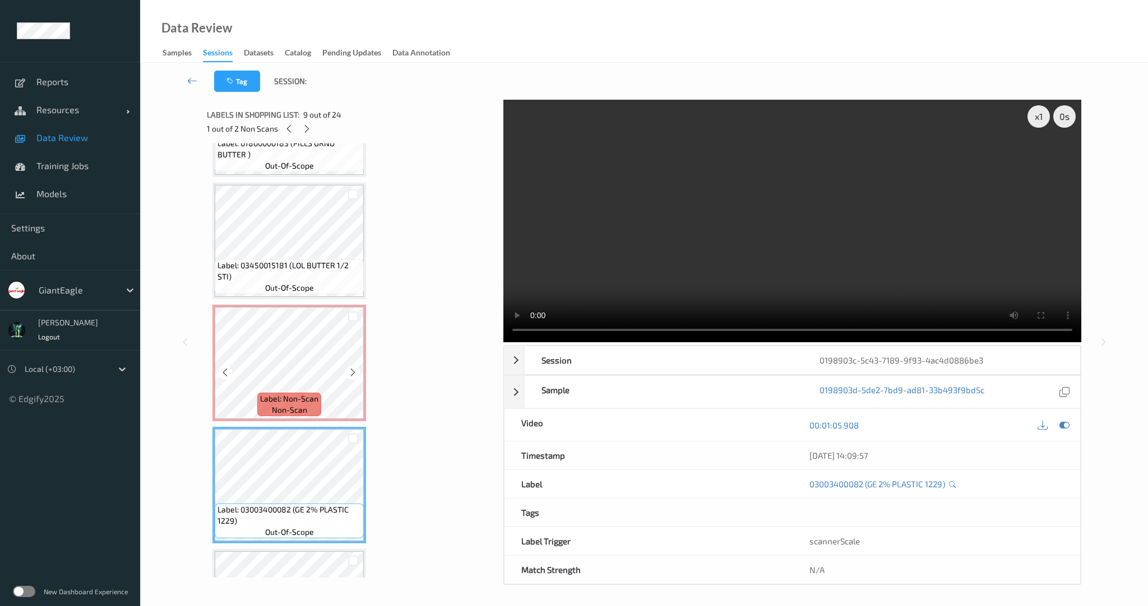
scroll to position [538, 0]
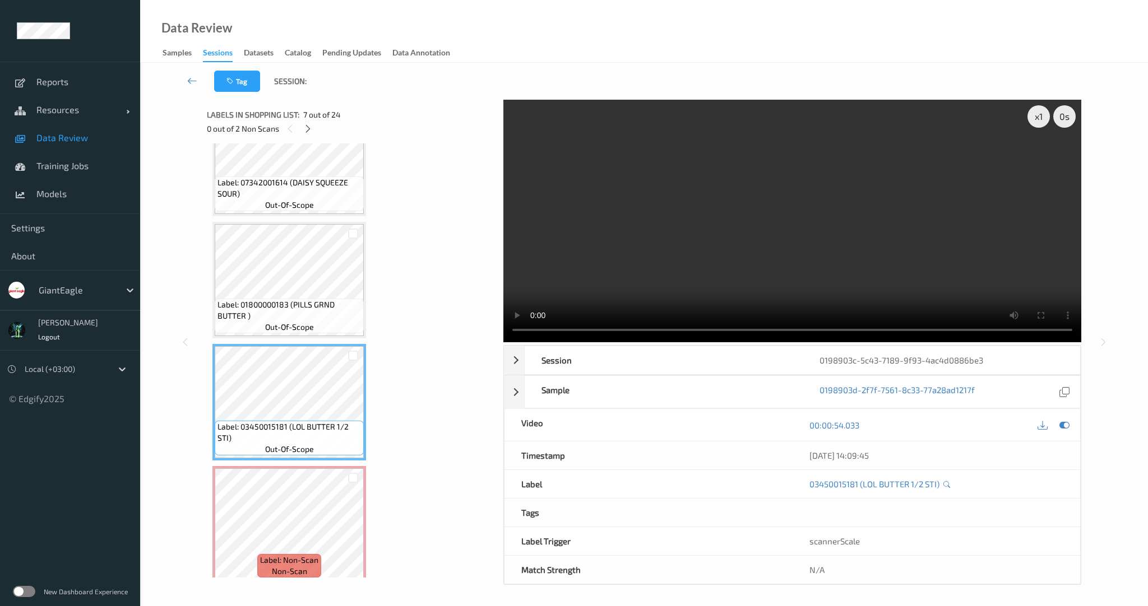
click at [778, 247] on video at bounding box center [792, 221] width 578 height 243
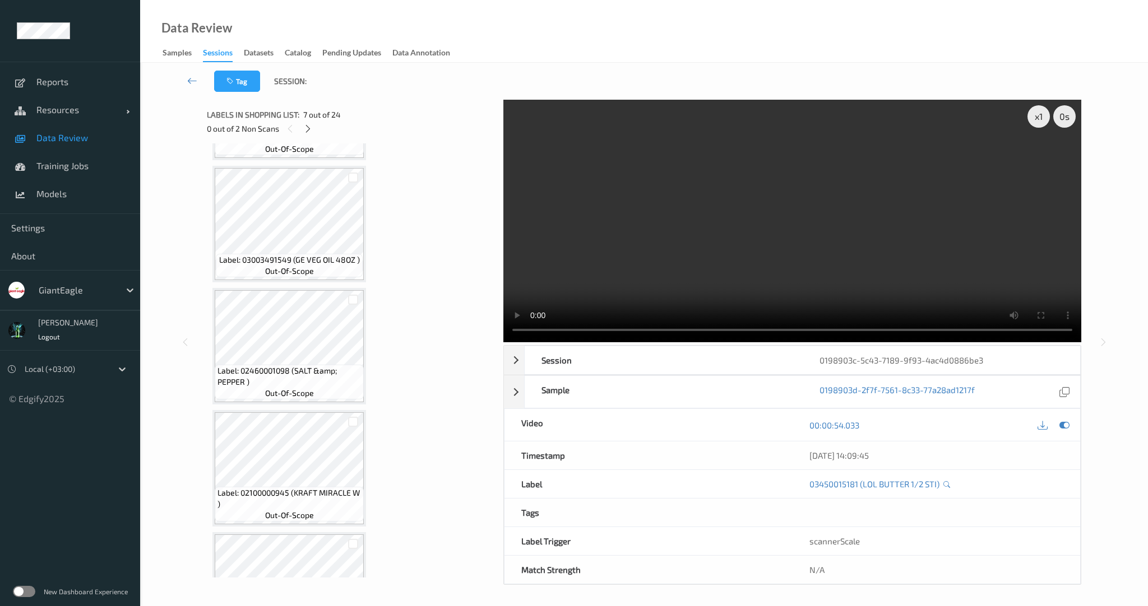
scroll to position [1076, 0]
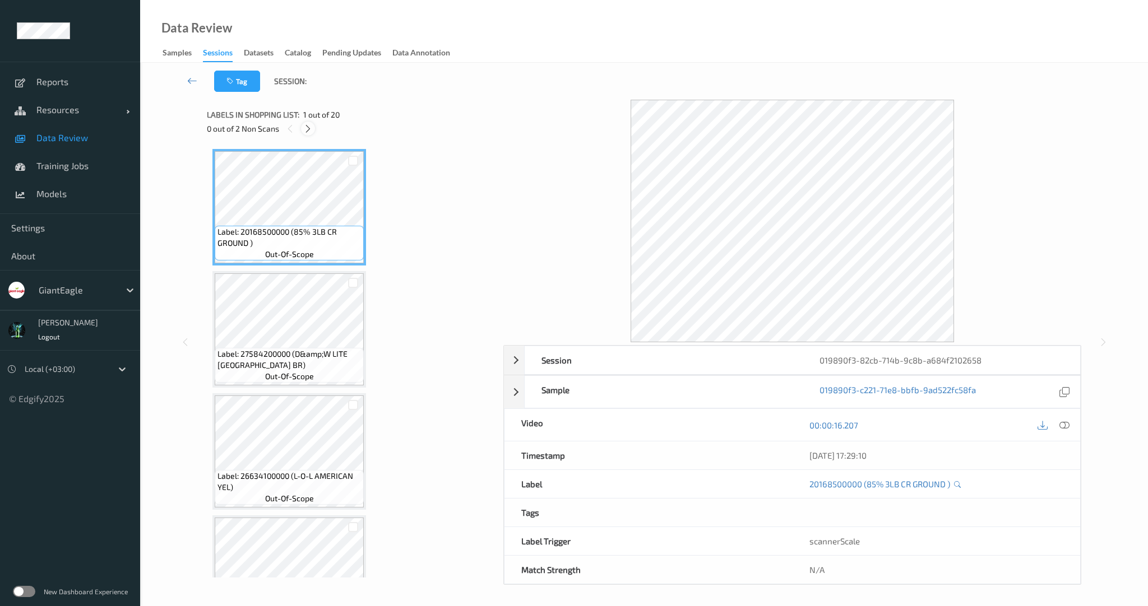
click at [314, 128] on div at bounding box center [308, 129] width 14 height 14
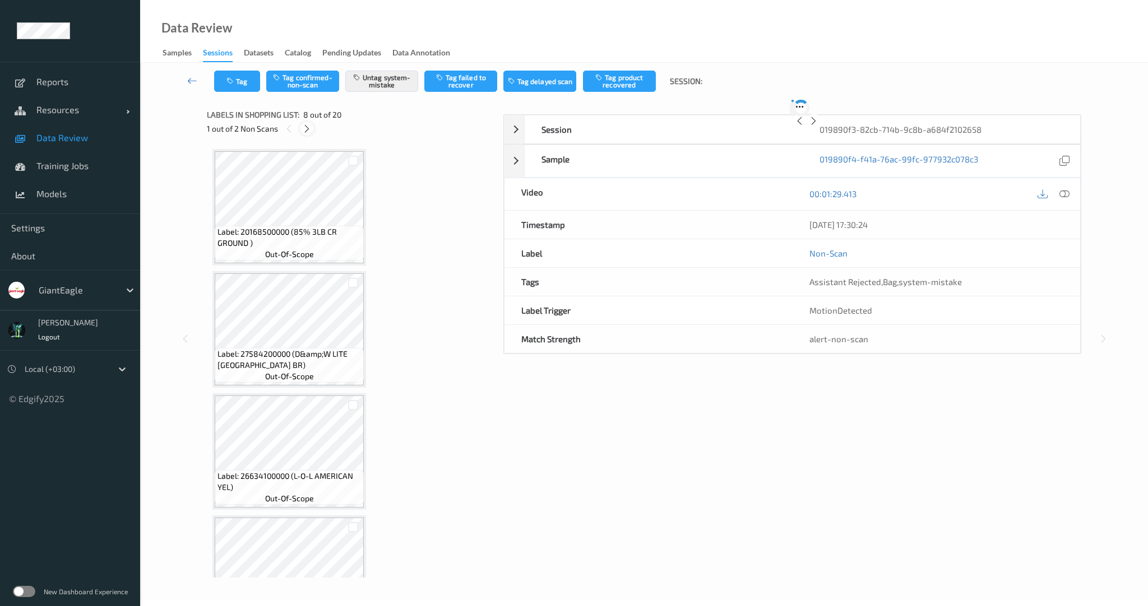
scroll to position [739, 0]
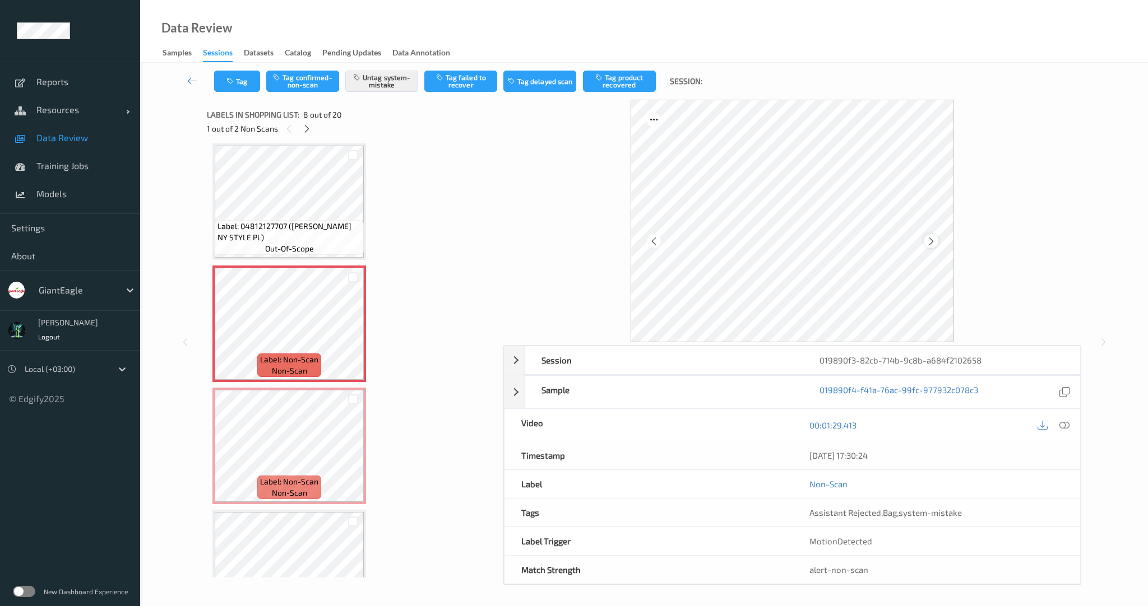
click at [928, 240] on icon at bounding box center [931, 242] width 10 height 10
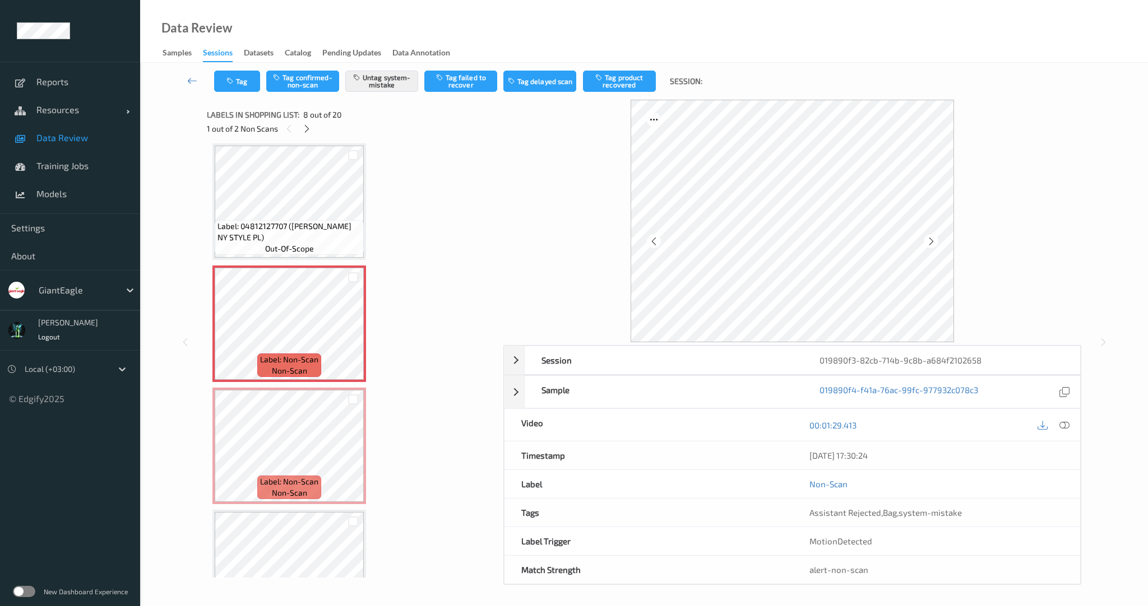
click at [928, 240] on icon at bounding box center [931, 242] width 10 height 10
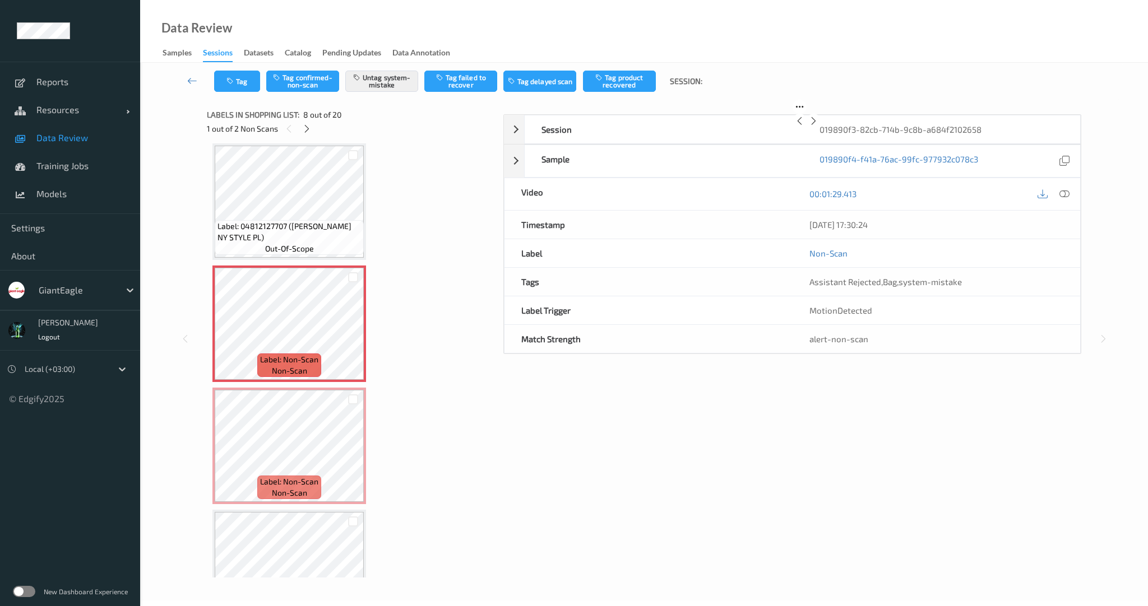
click at [818, 126] on icon at bounding box center [814, 121] width 10 height 10
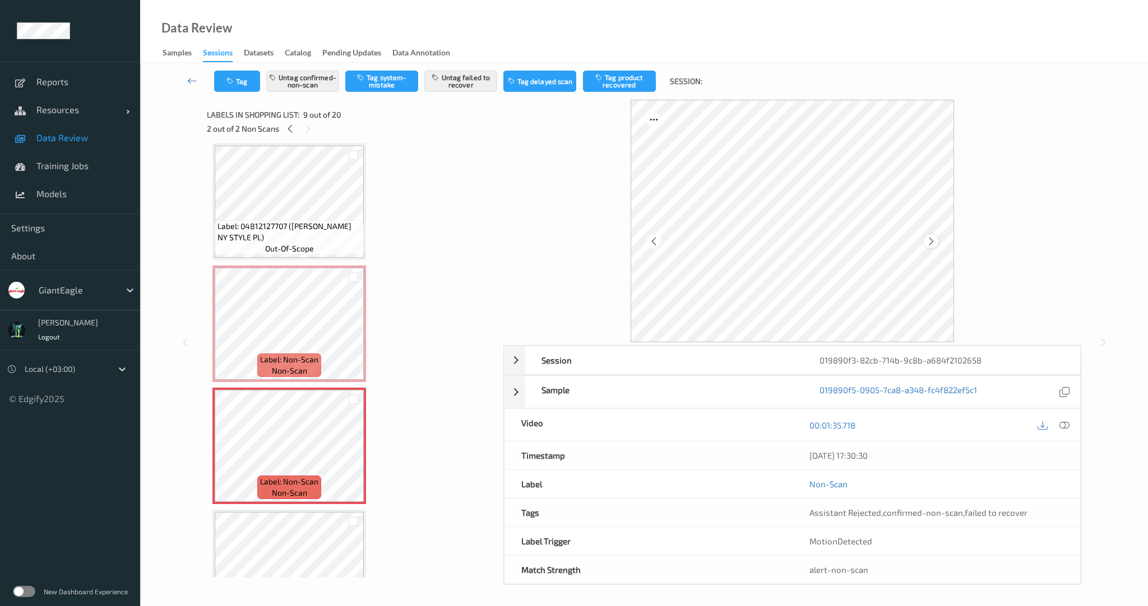
click at [930, 239] on icon at bounding box center [931, 242] width 10 height 10
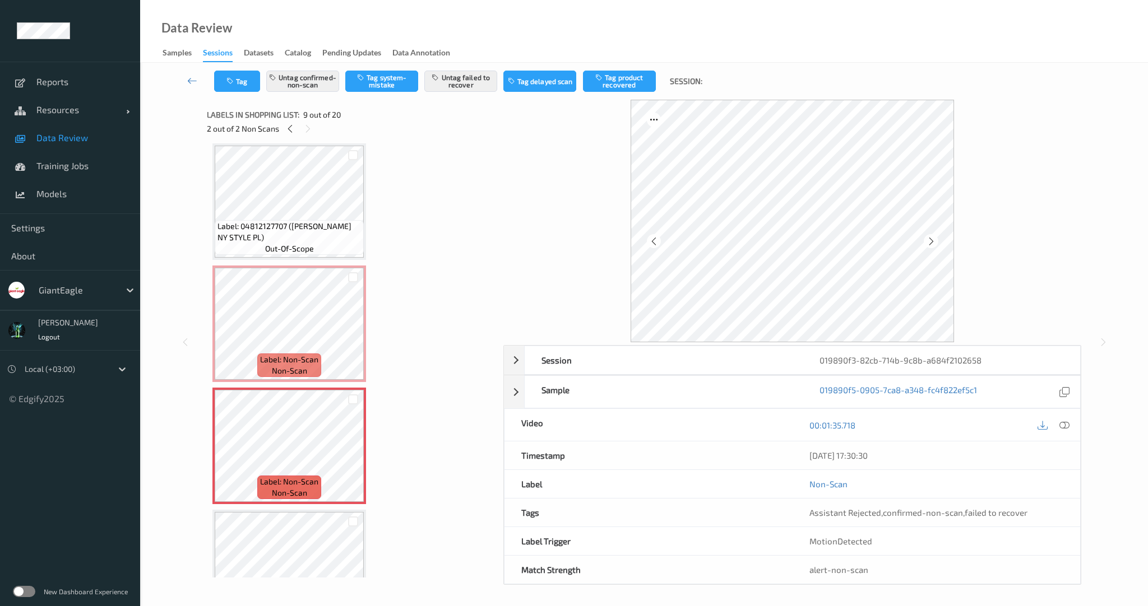
click at [930, 239] on icon at bounding box center [931, 242] width 10 height 10
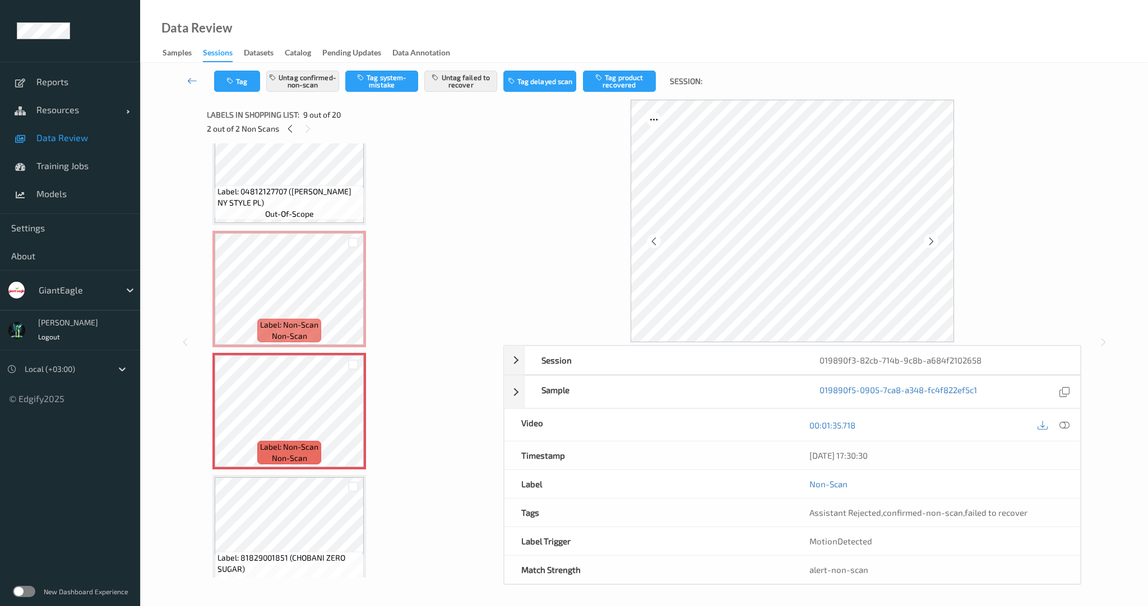
scroll to position [792, 0]
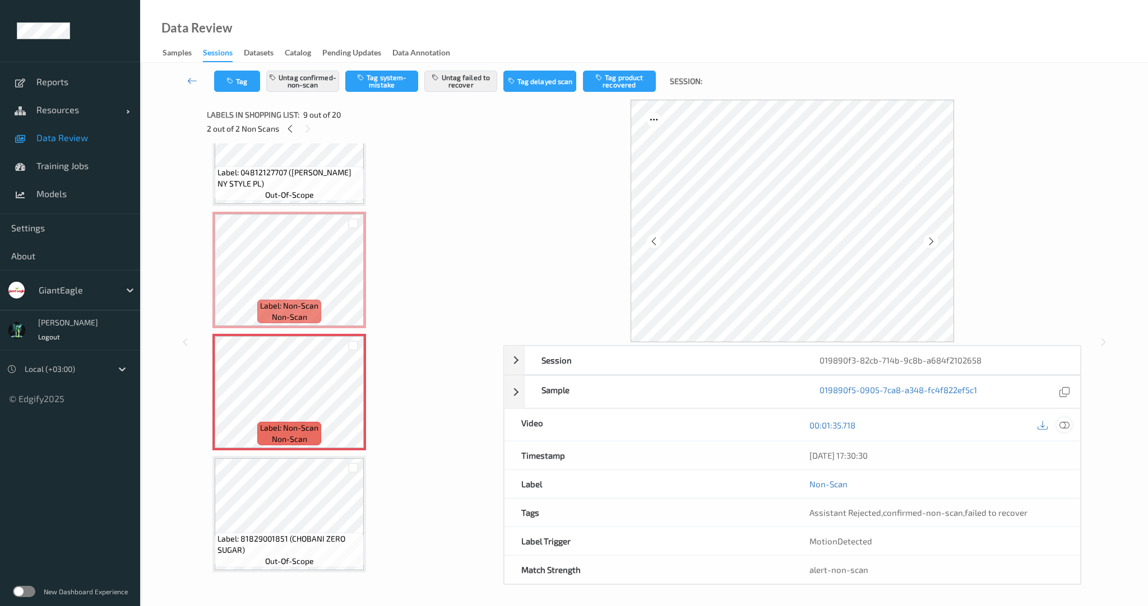
click at [1064, 422] on icon at bounding box center [1064, 425] width 10 height 10
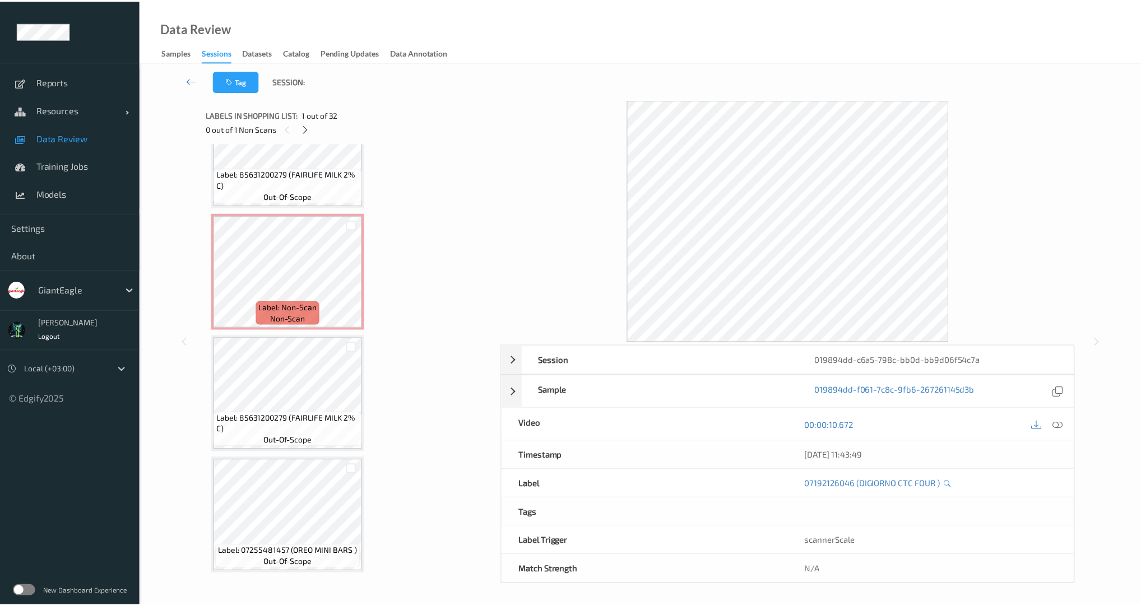
scroll to position [323, 0]
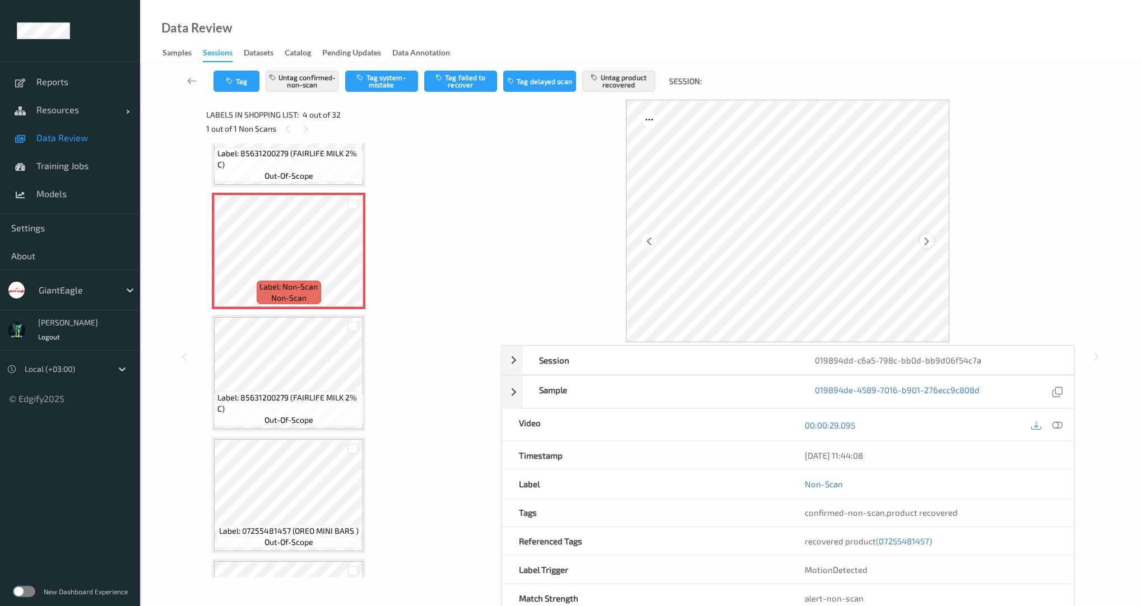
click at [925, 237] on icon at bounding box center [927, 242] width 10 height 10
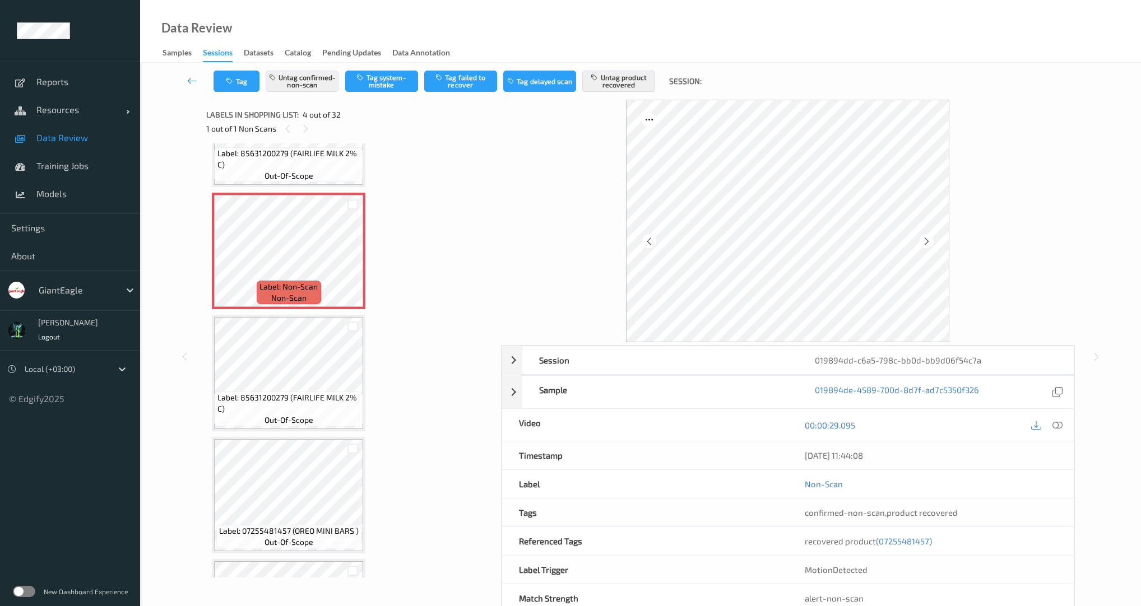
click at [925, 237] on icon at bounding box center [927, 242] width 10 height 10
click at [1054, 425] on icon at bounding box center [1057, 425] width 10 height 10
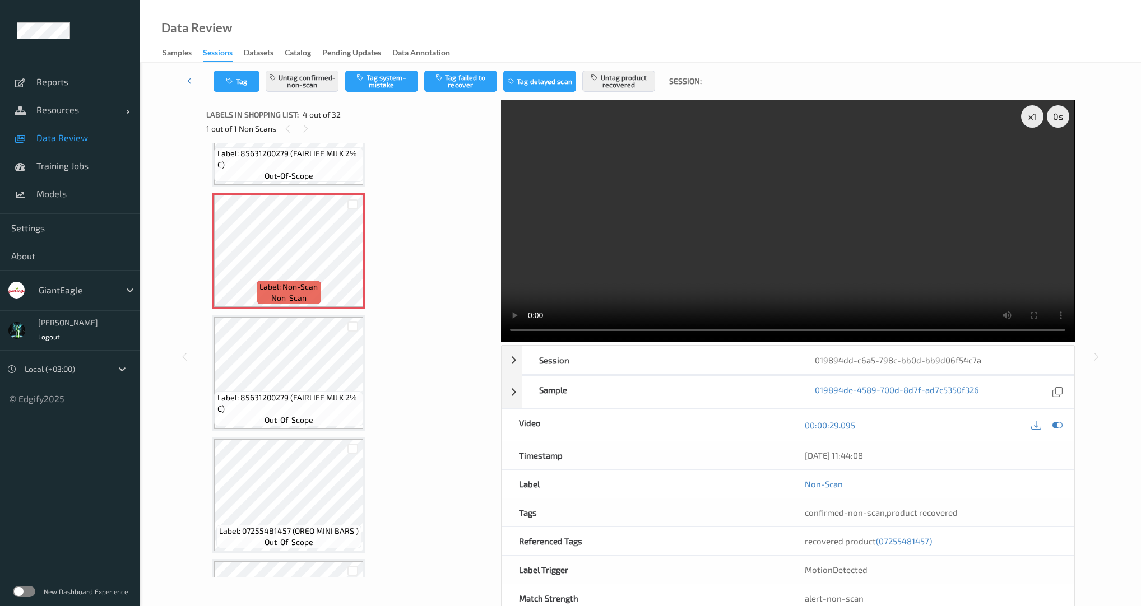
click at [714, 245] on video at bounding box center [787, 221] width 573 height 243
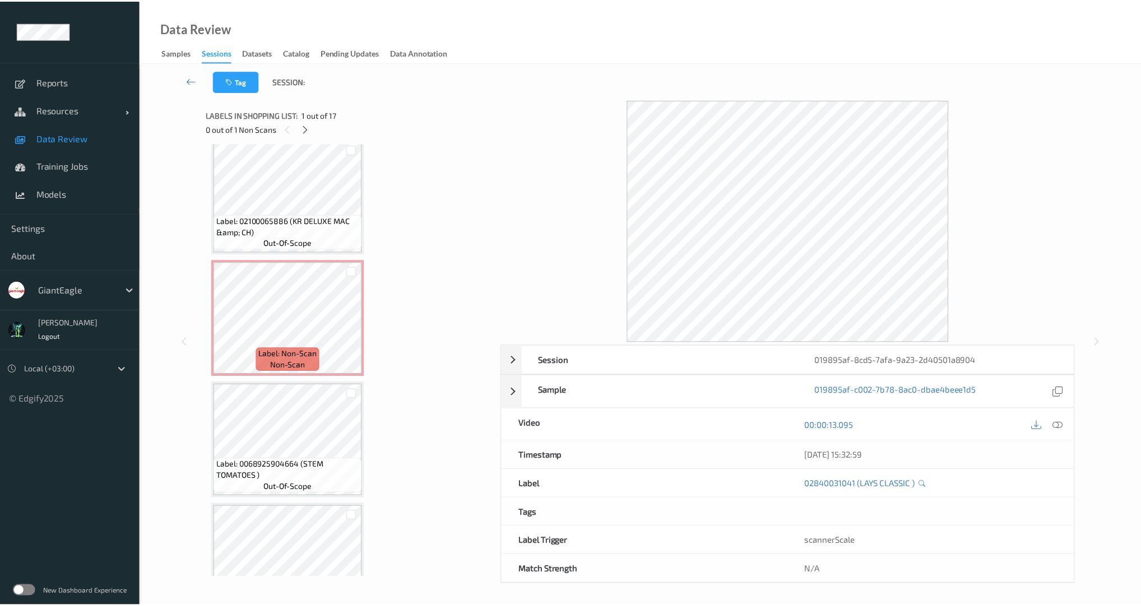
scroll to position [377, 0]
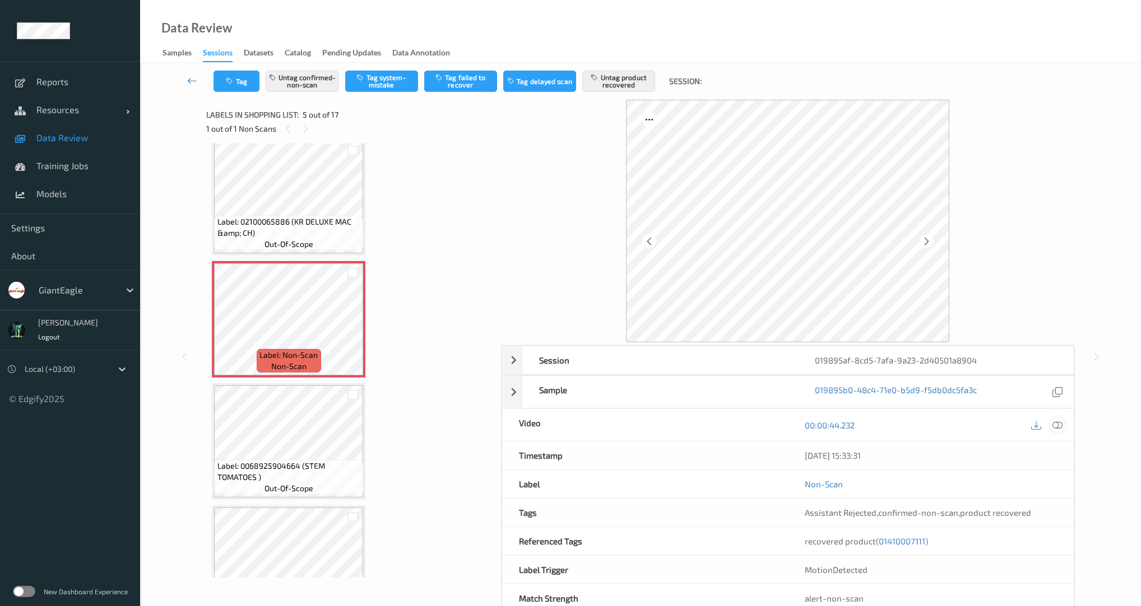
click at [1055, 425] on icon at bounding box center [1057, 425] width 10 height 10
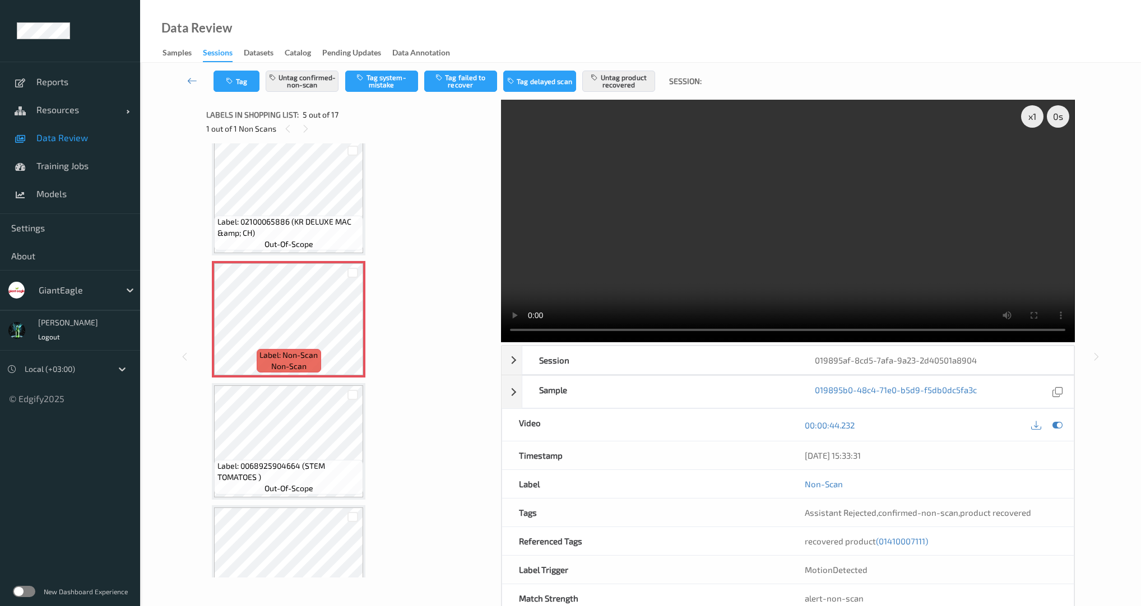
click at [847, 234] on video at bounding box center [787, 221] width 573 height 243
